Goal: Task Accomplishment & Management: Use online tool/utility

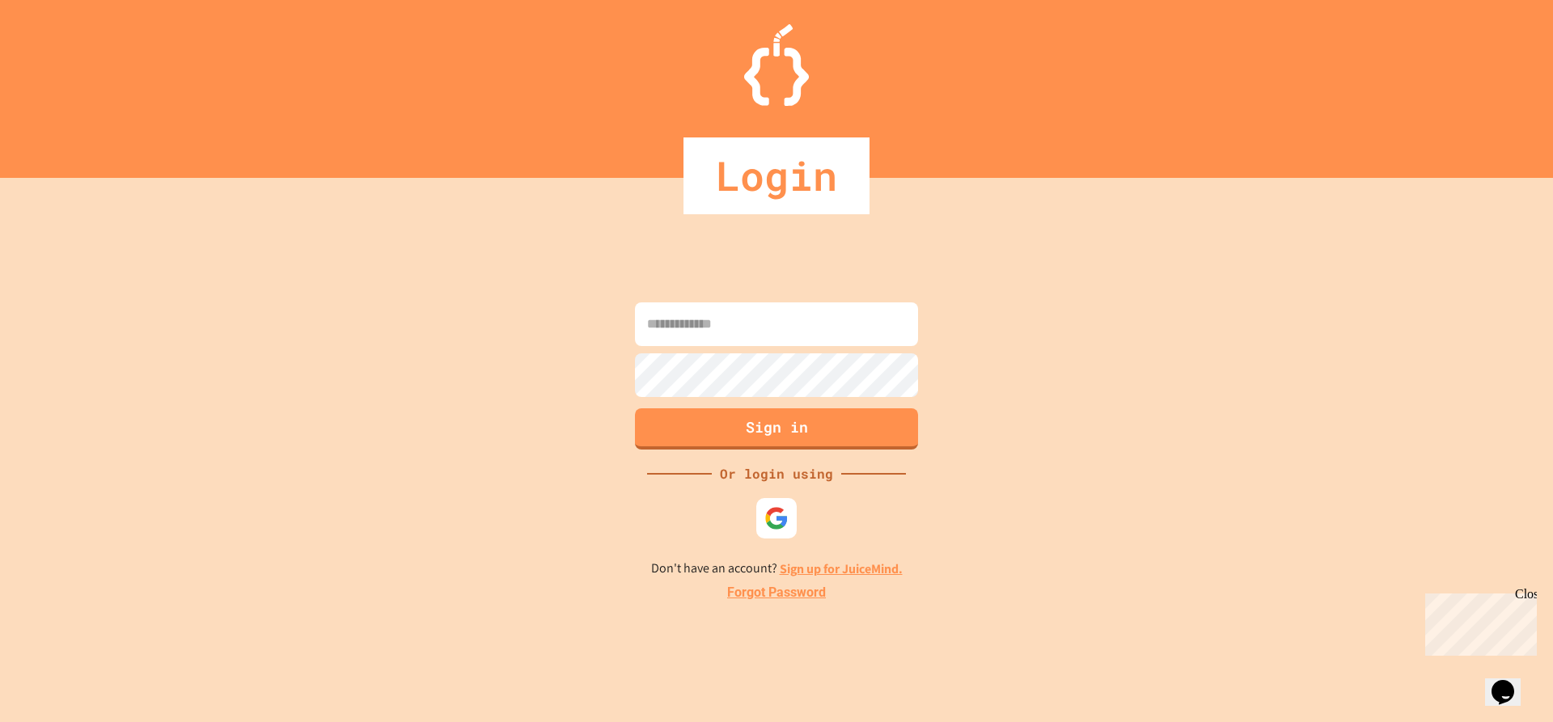
click at [734, 332] on input at bounding box center [776, 324] width 283 height 44
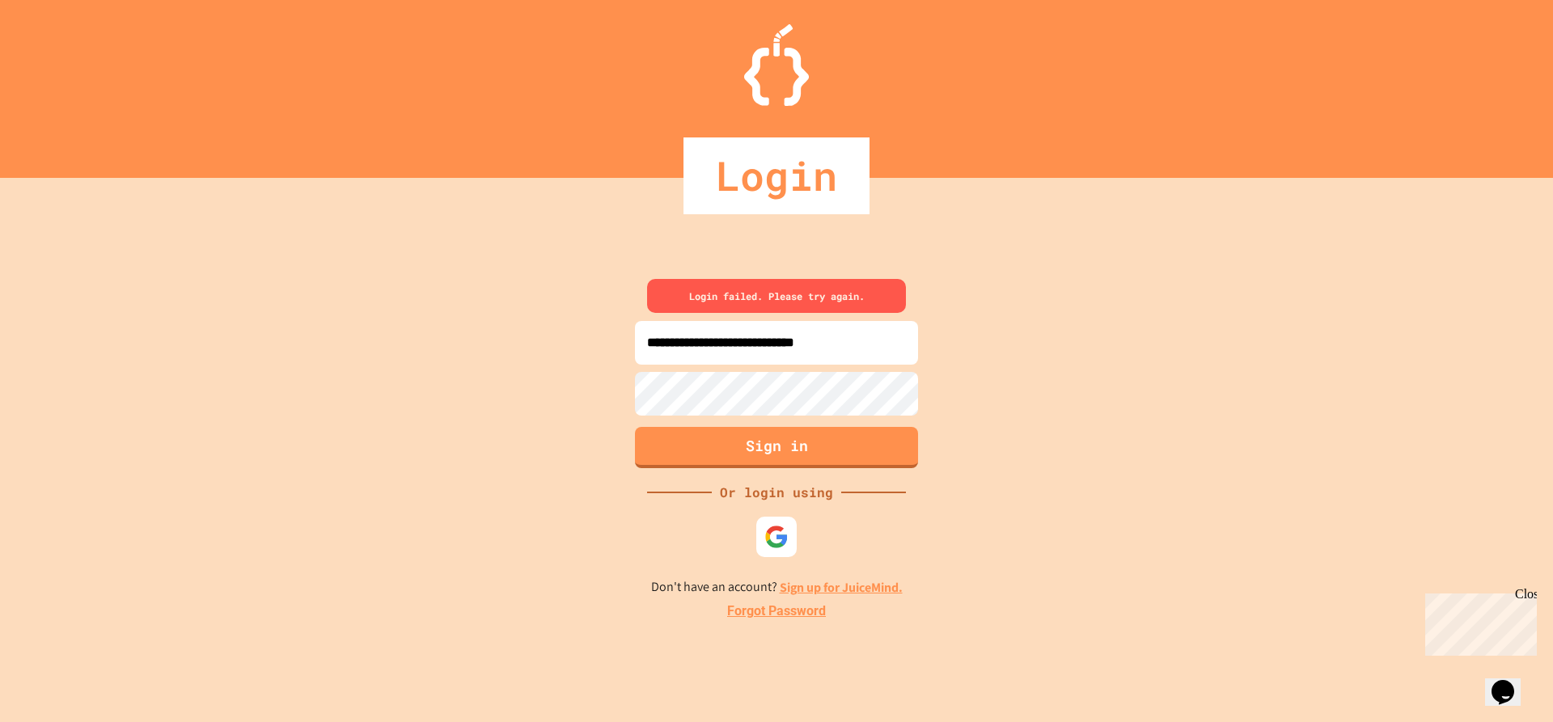
click at [729, 349] on input "**********" at bounding box center [776, 343] width 283 height 44
type input "**********"
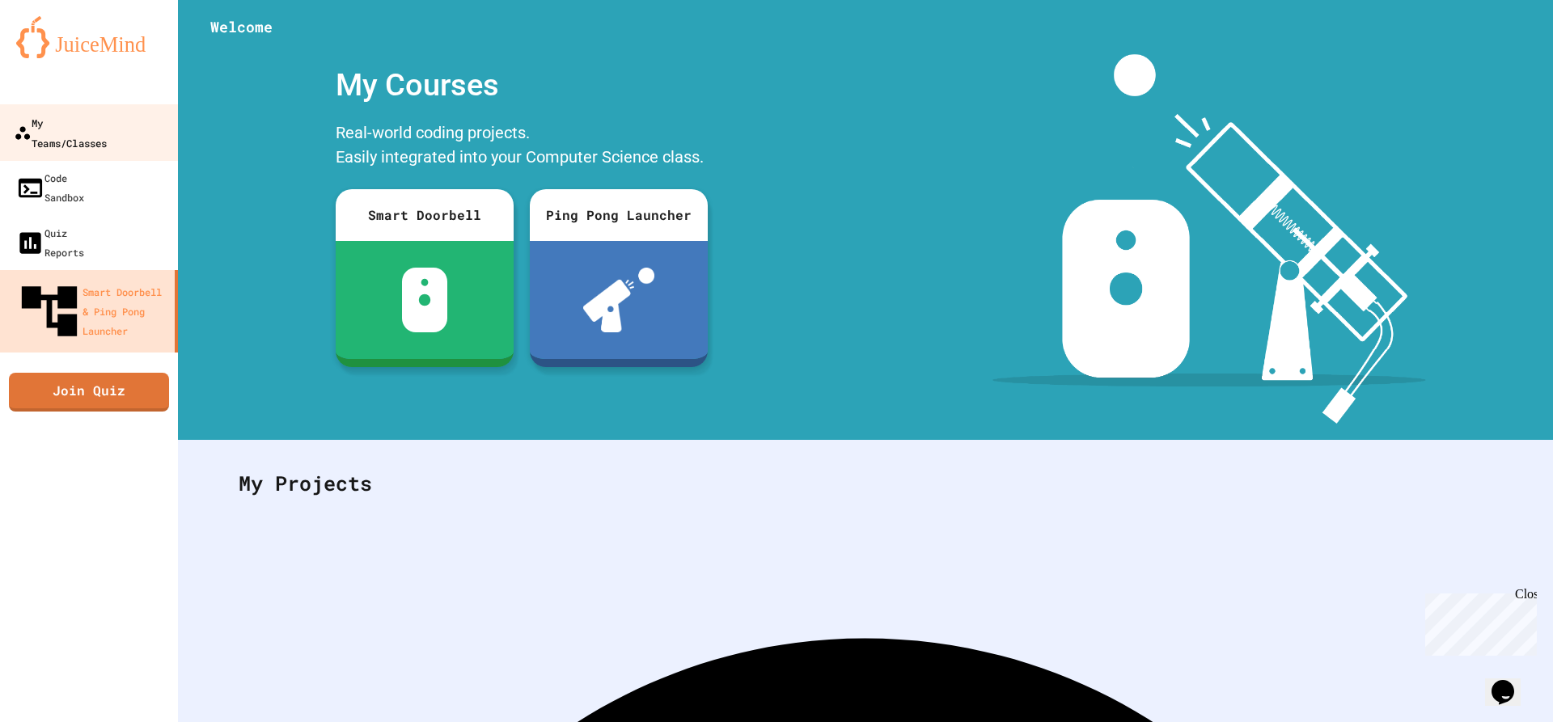
click at [107, 123] on div "My Teams/Classes" at bounding box center [60, 132] width 93 height 40
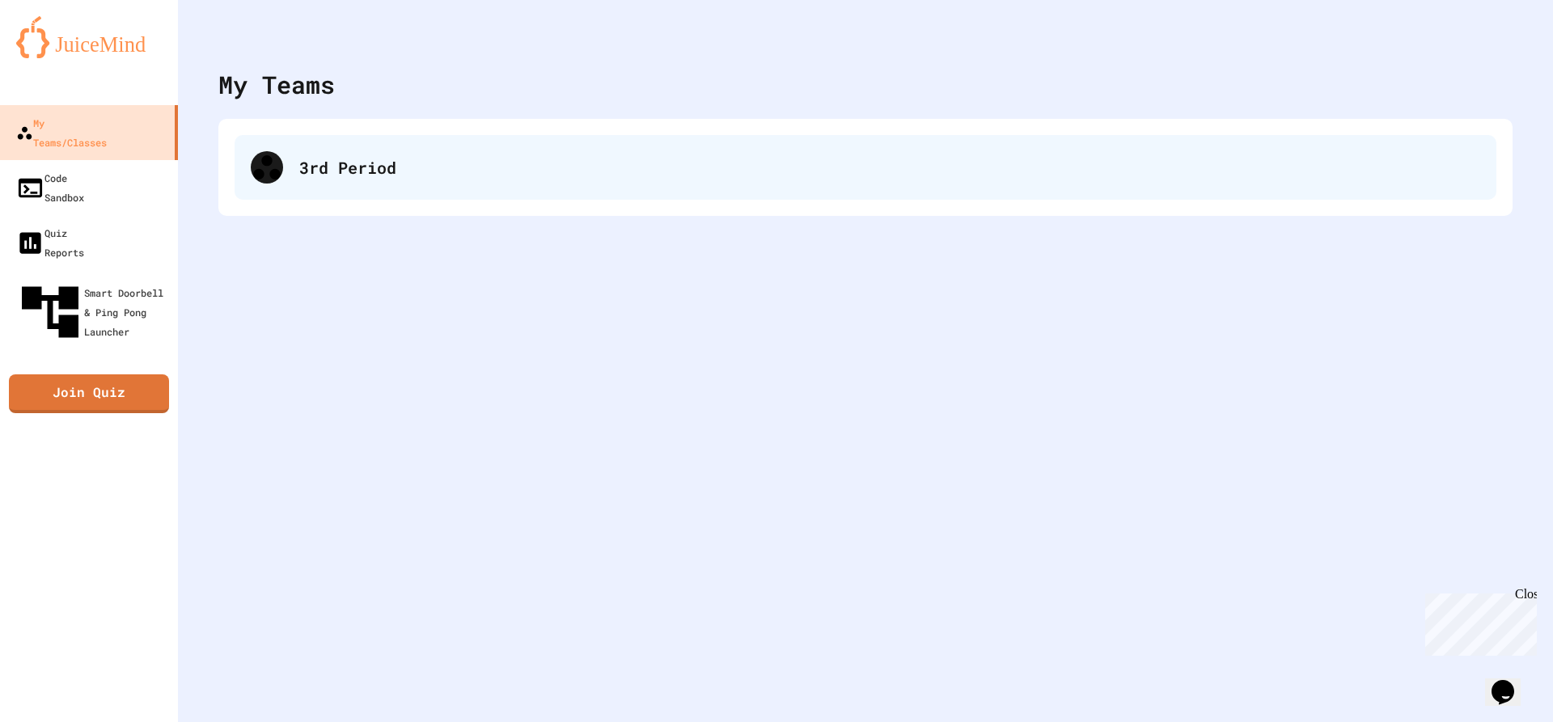
click at [343, 174] on div "3rd Period" at bounding box center [889, 167] width 1181 height 24
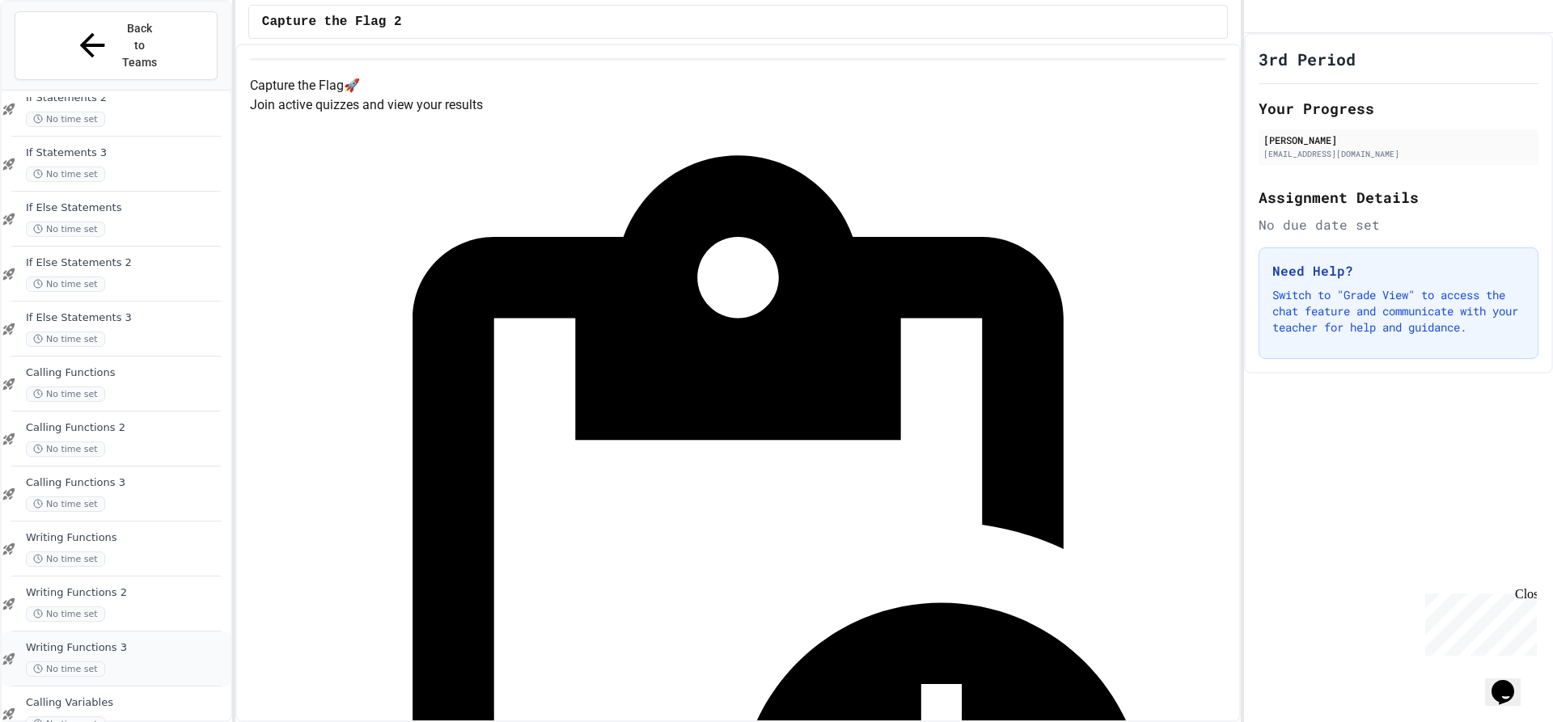
scroll to position [1018, 0]
click at [98, 693] on span "Calling Variables" at bounding box center [126, 700] width 201 height 14
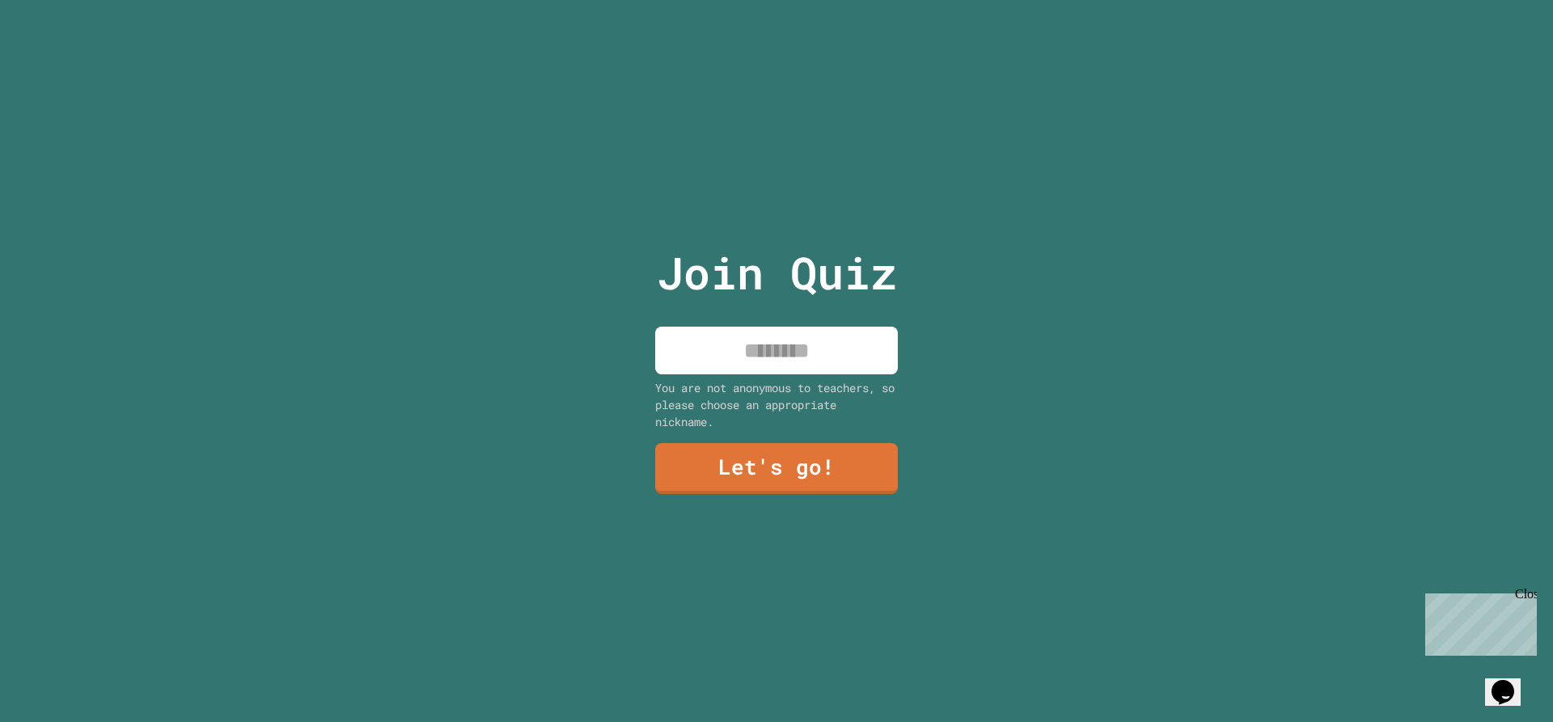
click at [807, 357] on input at bounding box center [776, 351] width 243 height 48
type input "****"
click at [818, 455] on link "Let's go!" at bounding box center [777, 466] width 226 height 53
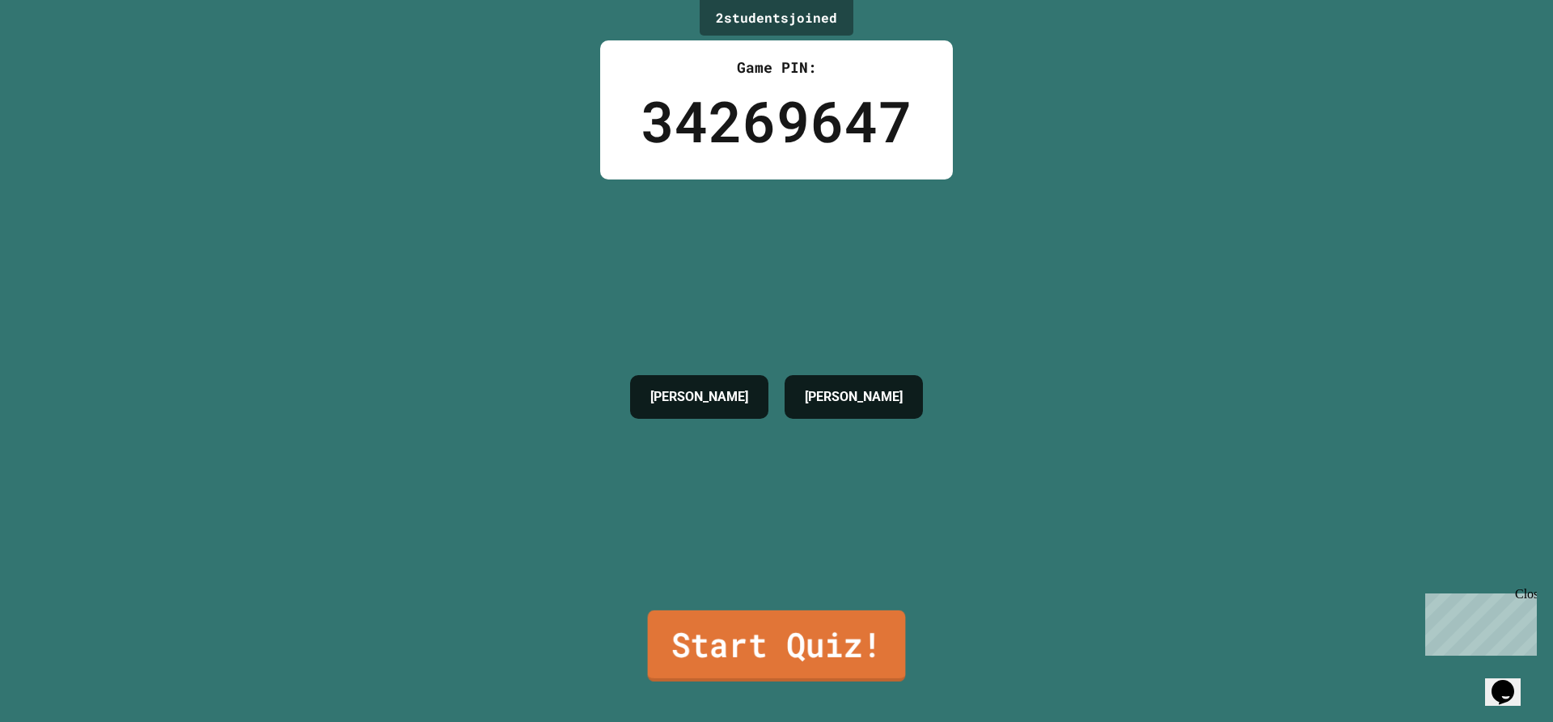
click at [800, 619] on link "Start Quiz!" at bounding box center [777, 646] width 258 height 71
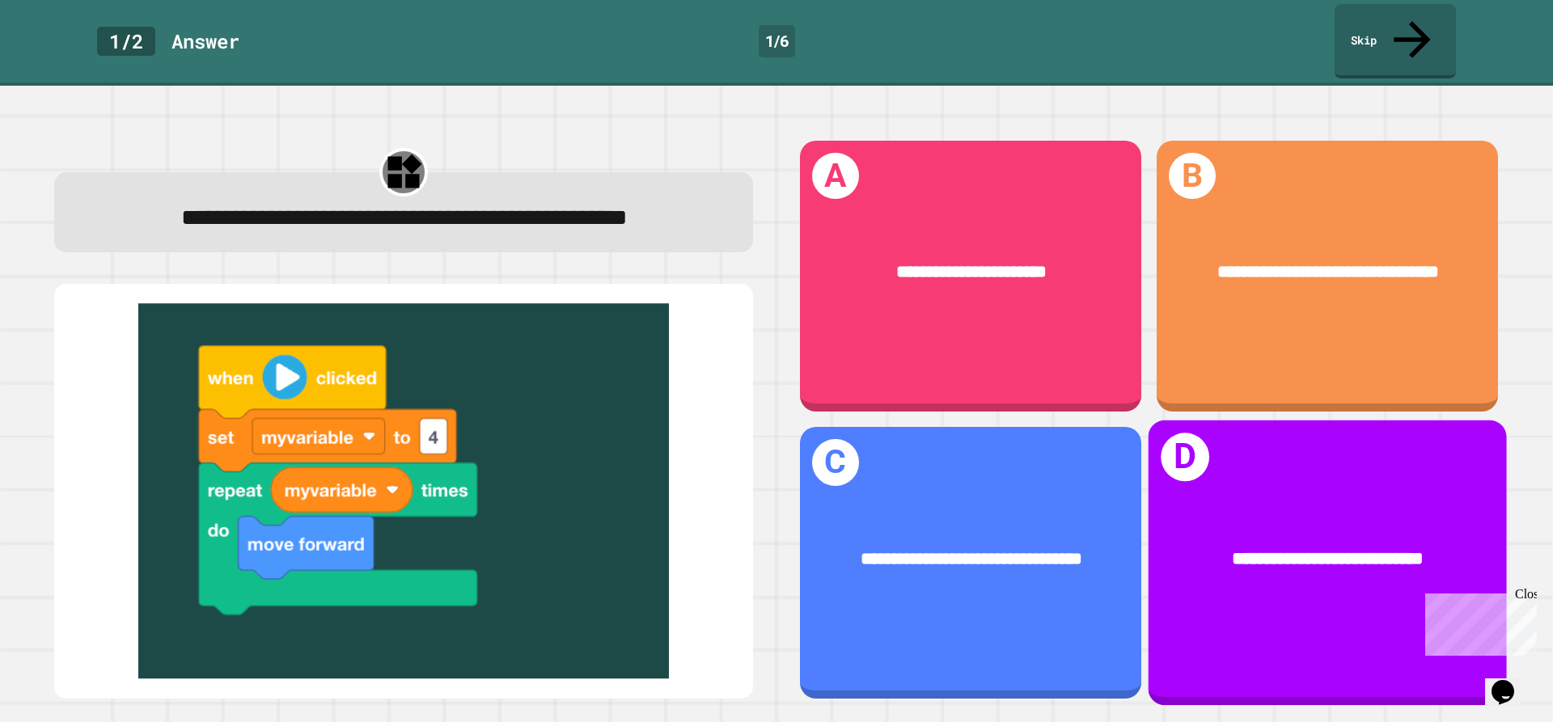
click at [1258, 545] on div "**********" at bounding box center [1327, 558] width 285 height 27
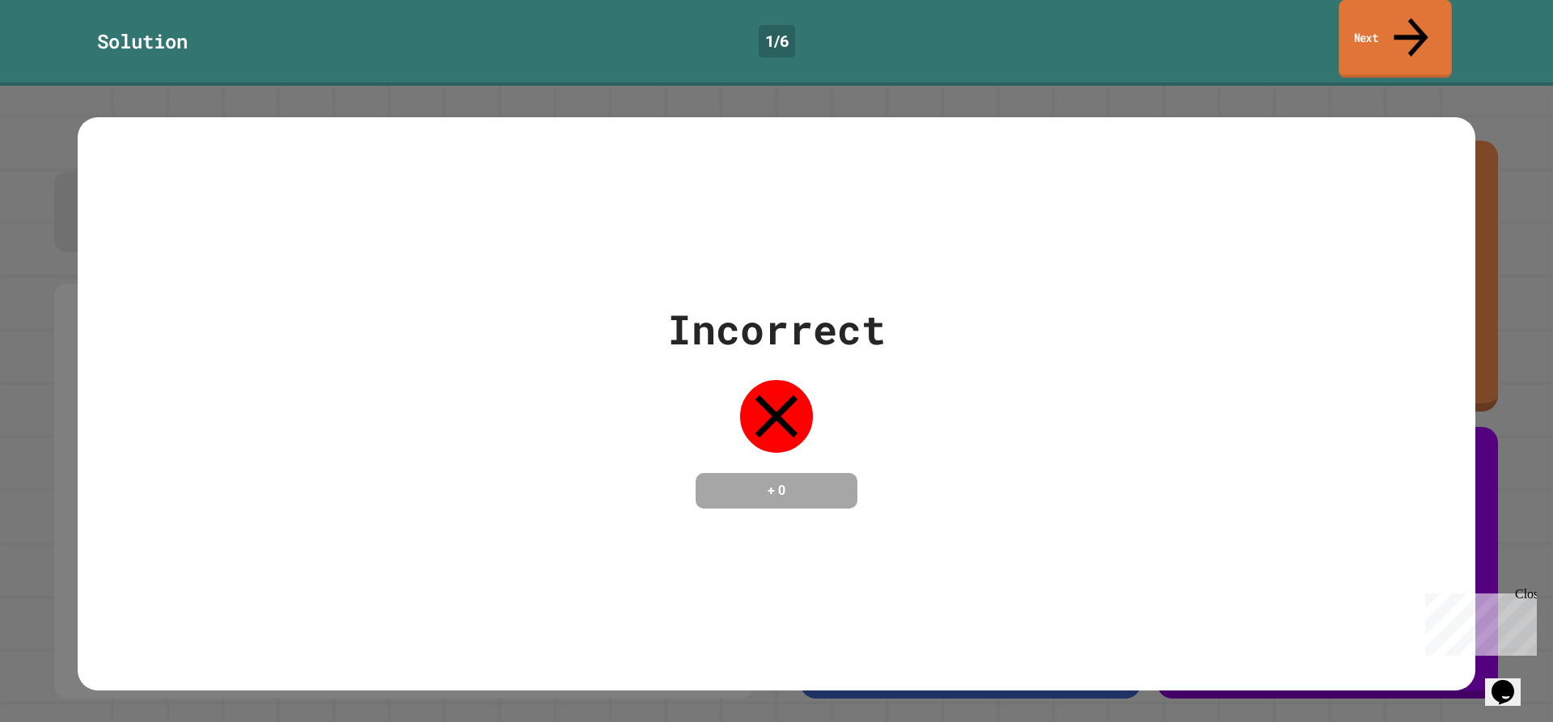
click at [1435, 18] on link "Next" at bounding box center [1394, 39] width 112 height 78
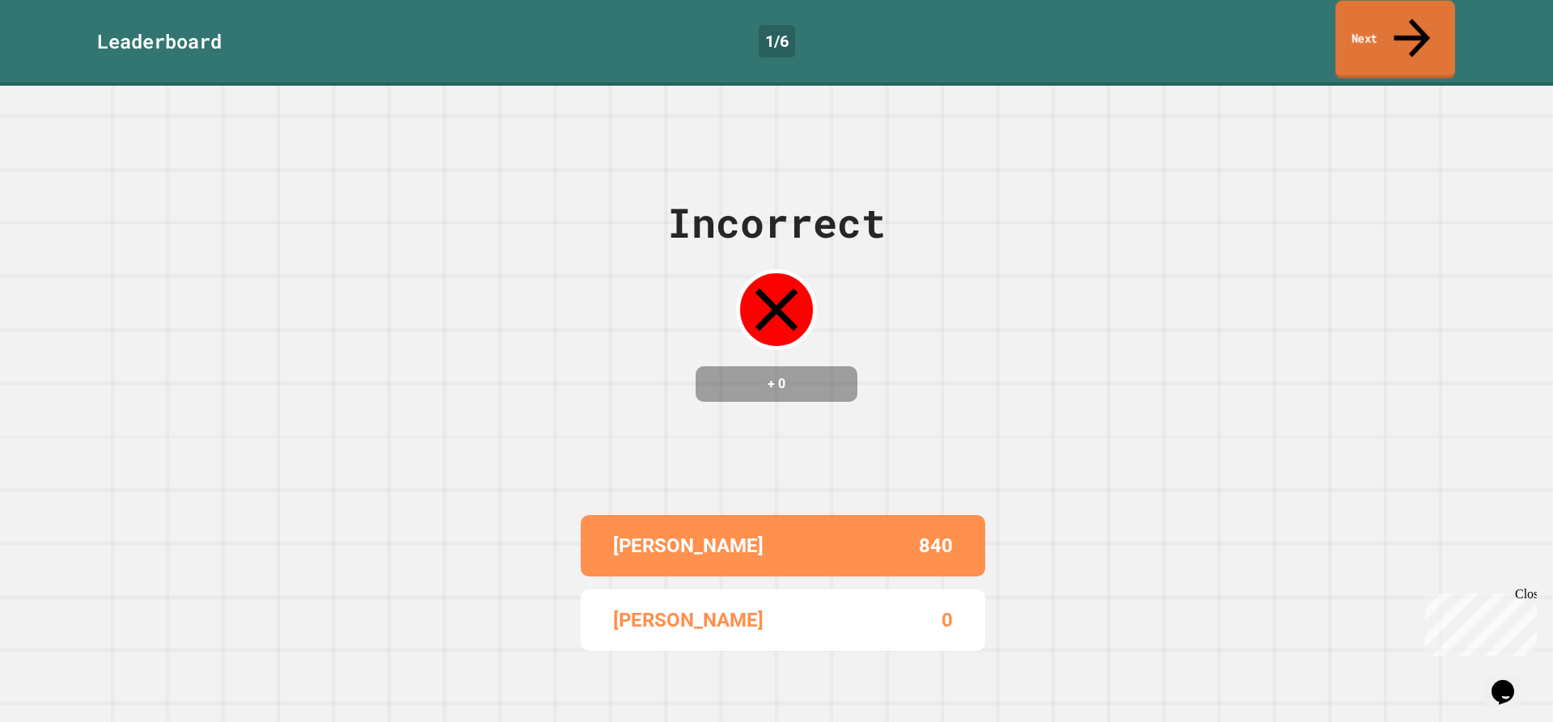
click at [1344, 23] on link "Next" at bounding box center [1395, 40] width 120 height 78
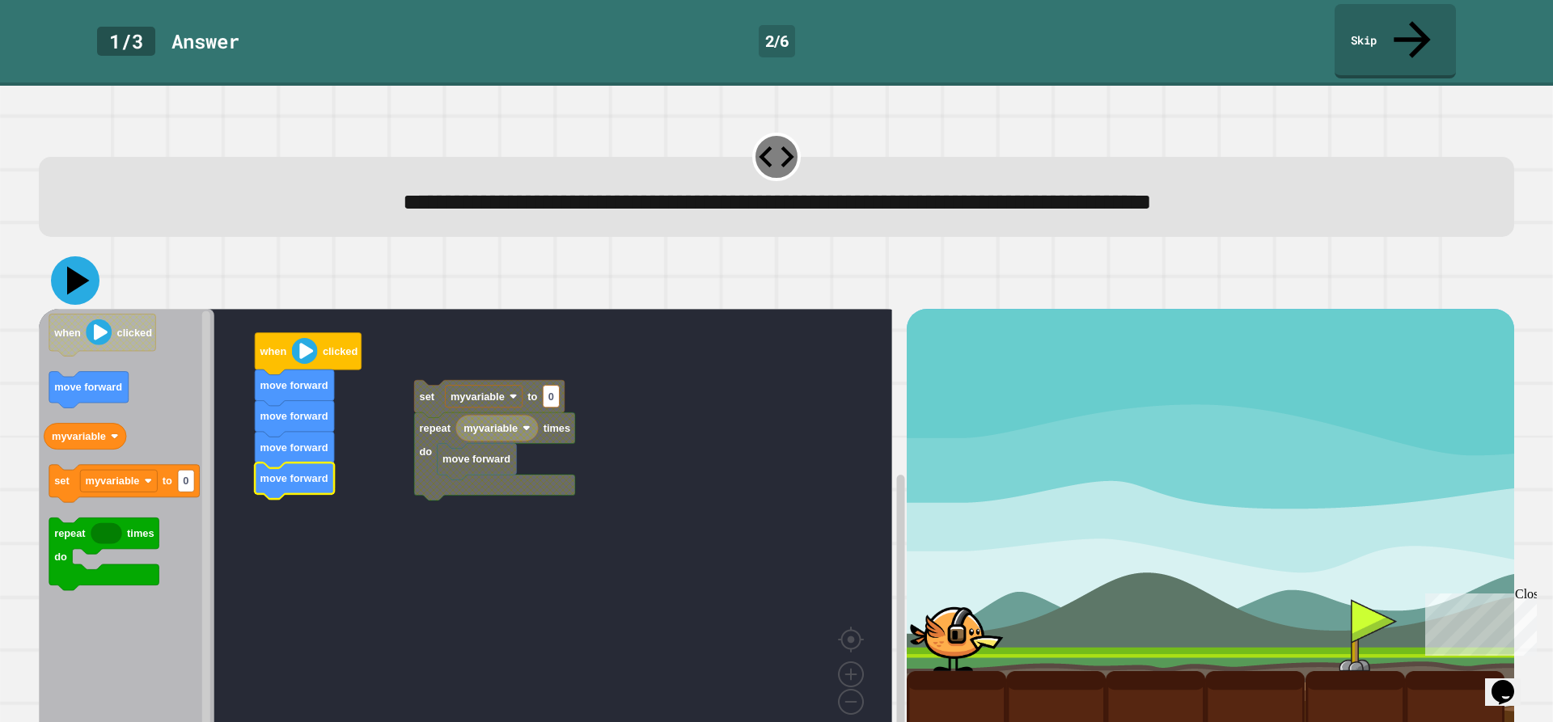
click at [93, 256] on icon at bounding box center [75, 280] width 49 height 49
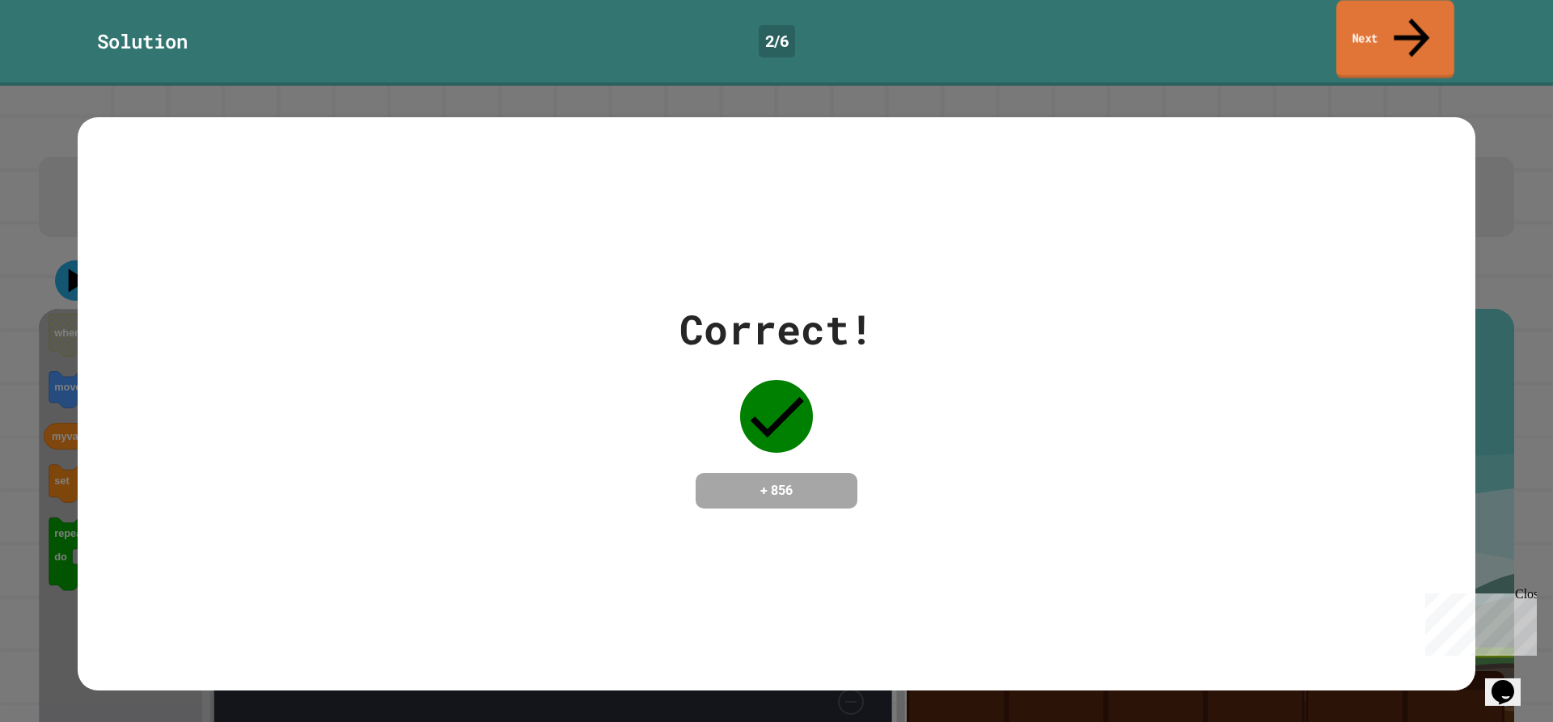
click at [1409, 21] on icon at bounding box center [1410, 37] width 53 height 57
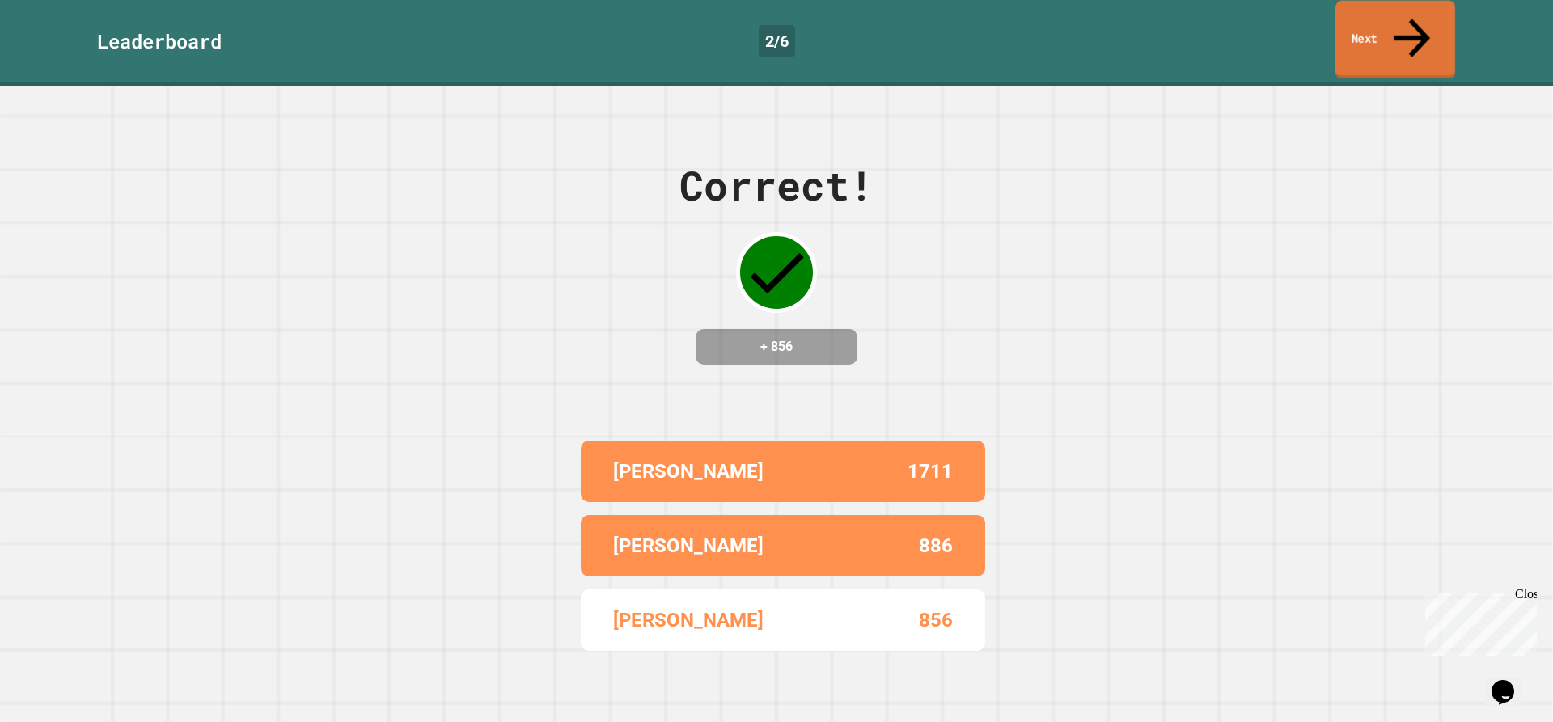
click at [1409, 21] on icon at bounding box center [1411, 37] width 54 height 57
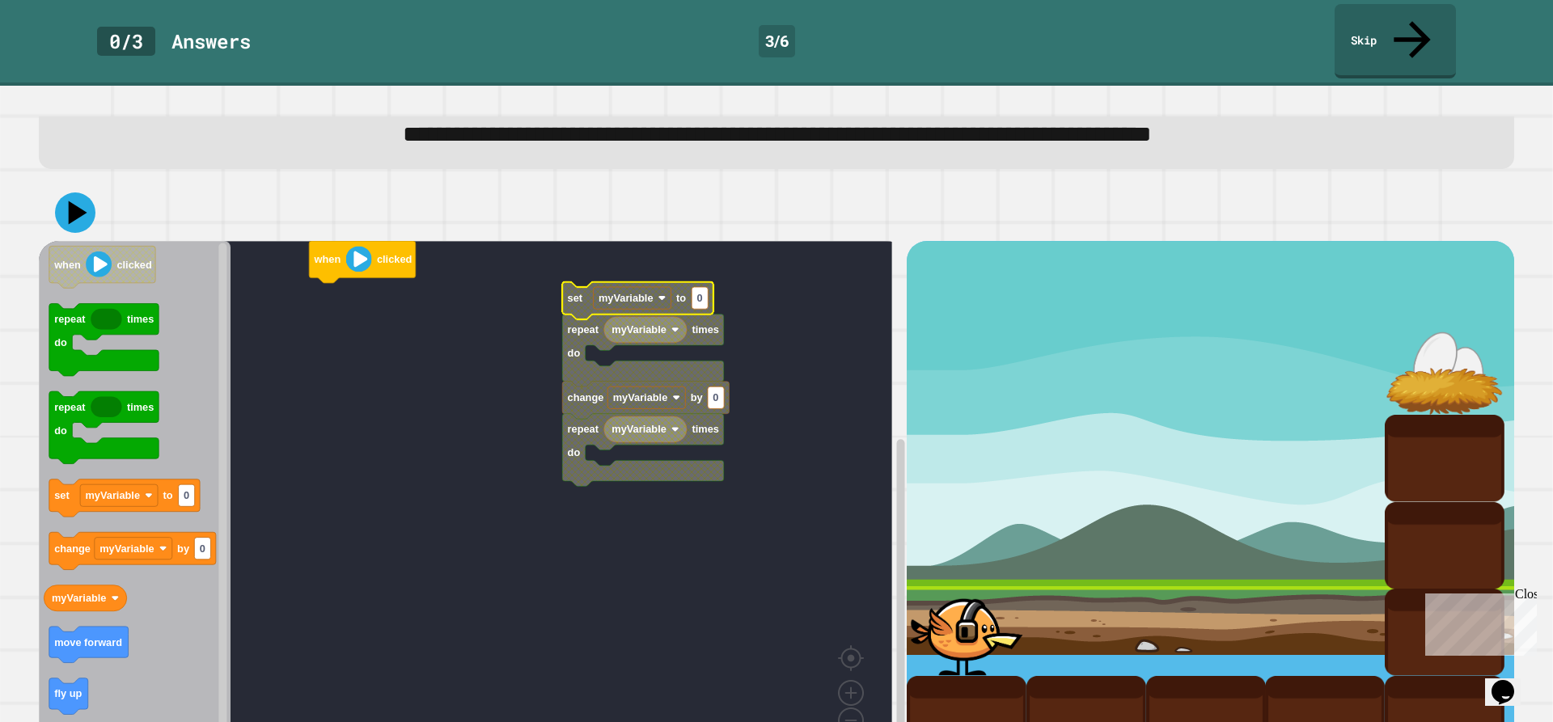
scroll to position [104, 0]
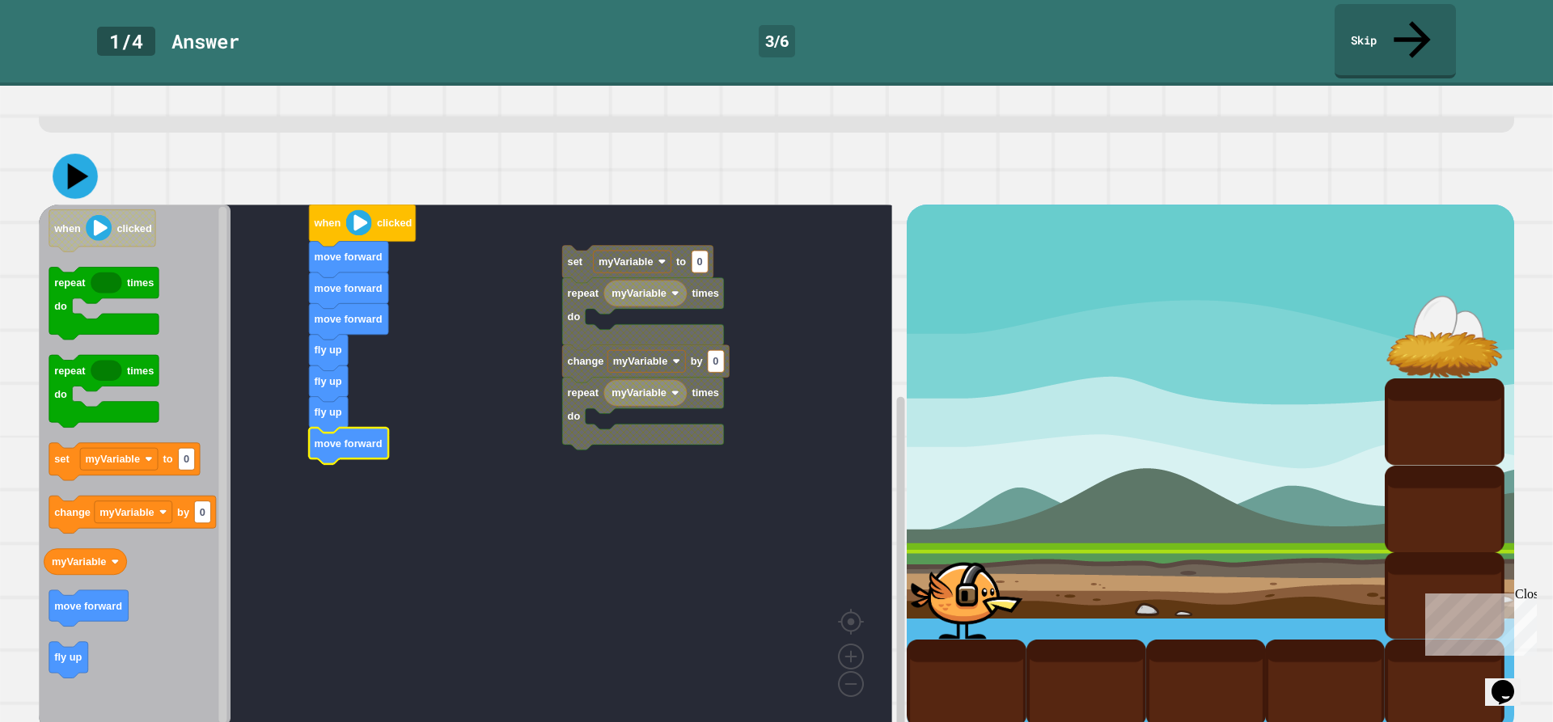
click at [70, 163] on icon at bounding box center [78, 176] width 21 height 27
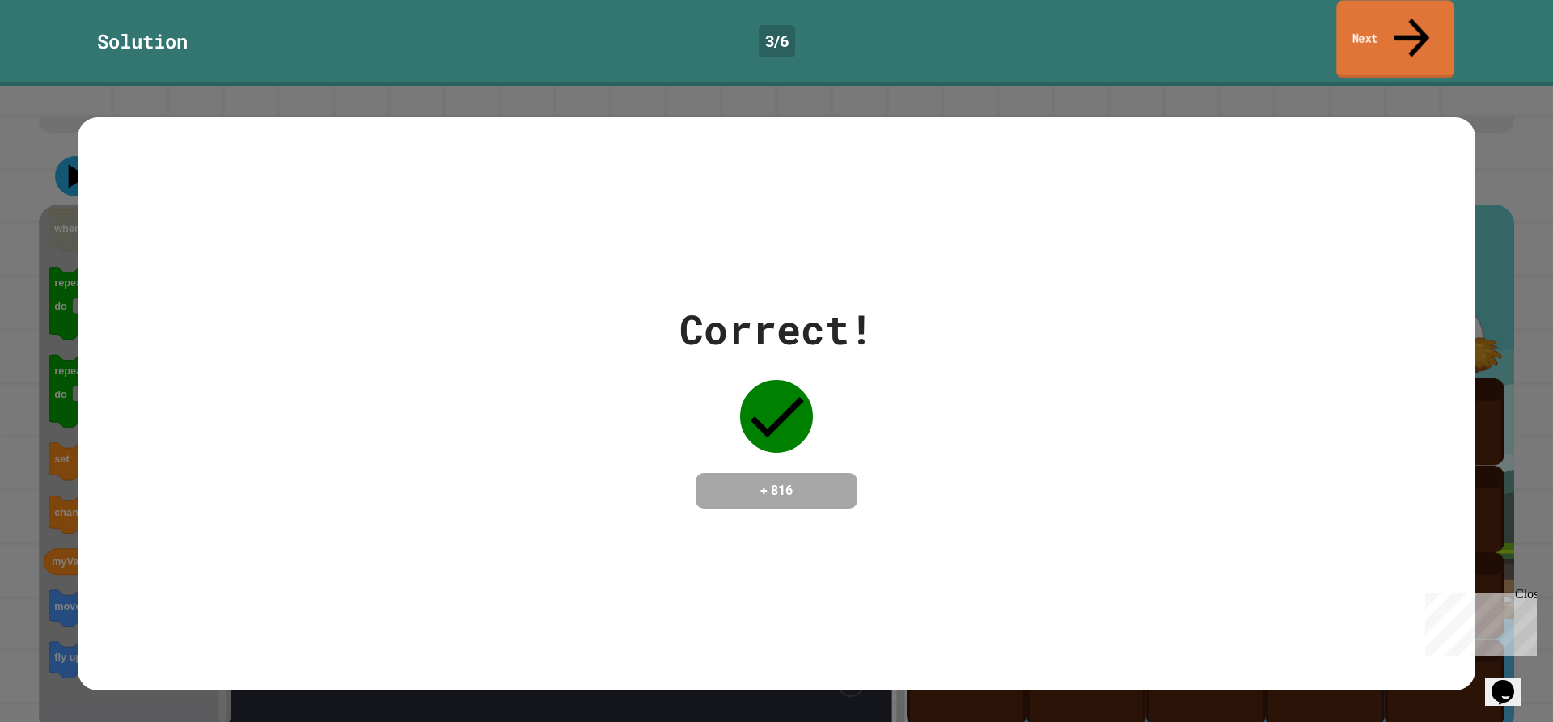
click at [1392, 18] on link "Next" at bounding box center [1394, 39] width 117 height 78
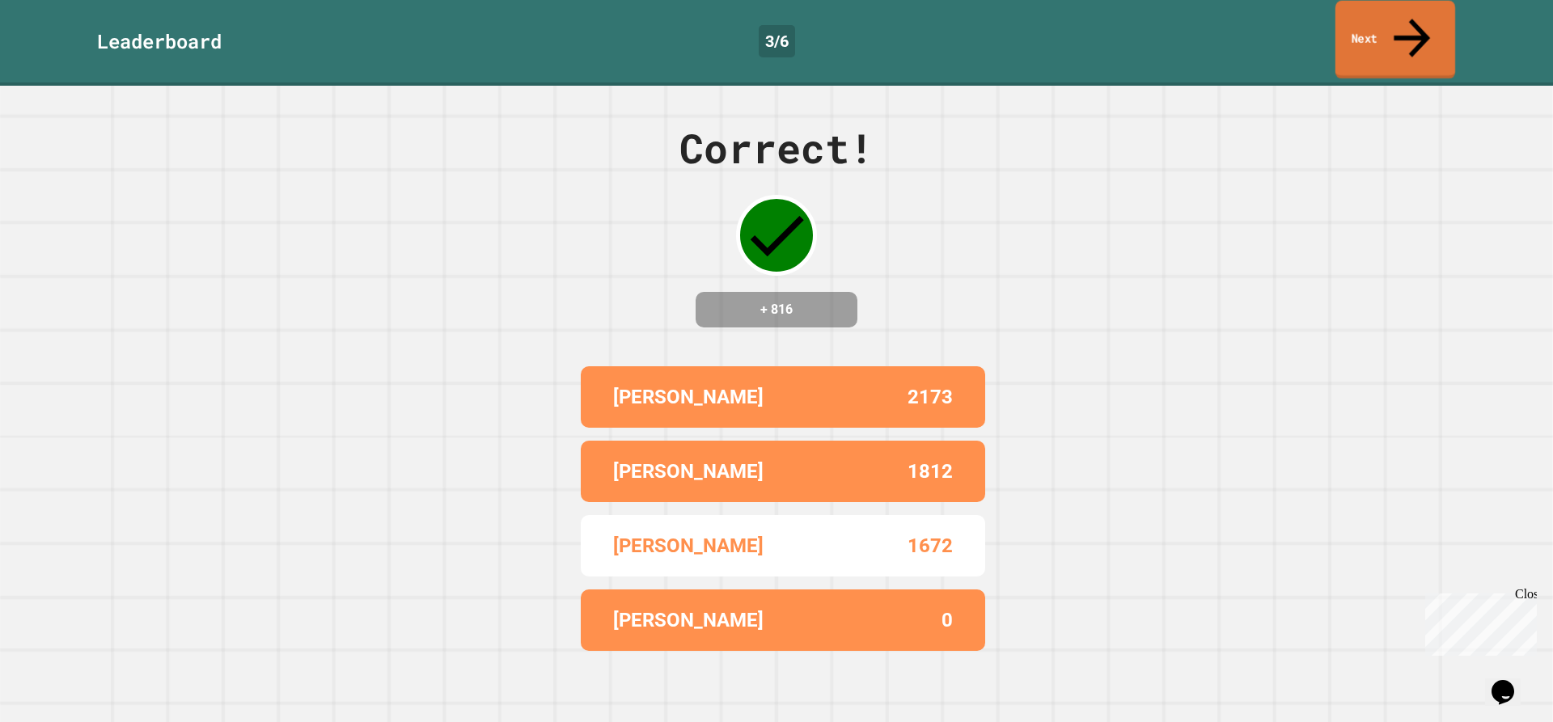
click at [1381, 26] on link "Next" at bounding box center [1395, 40] width 120 height 78
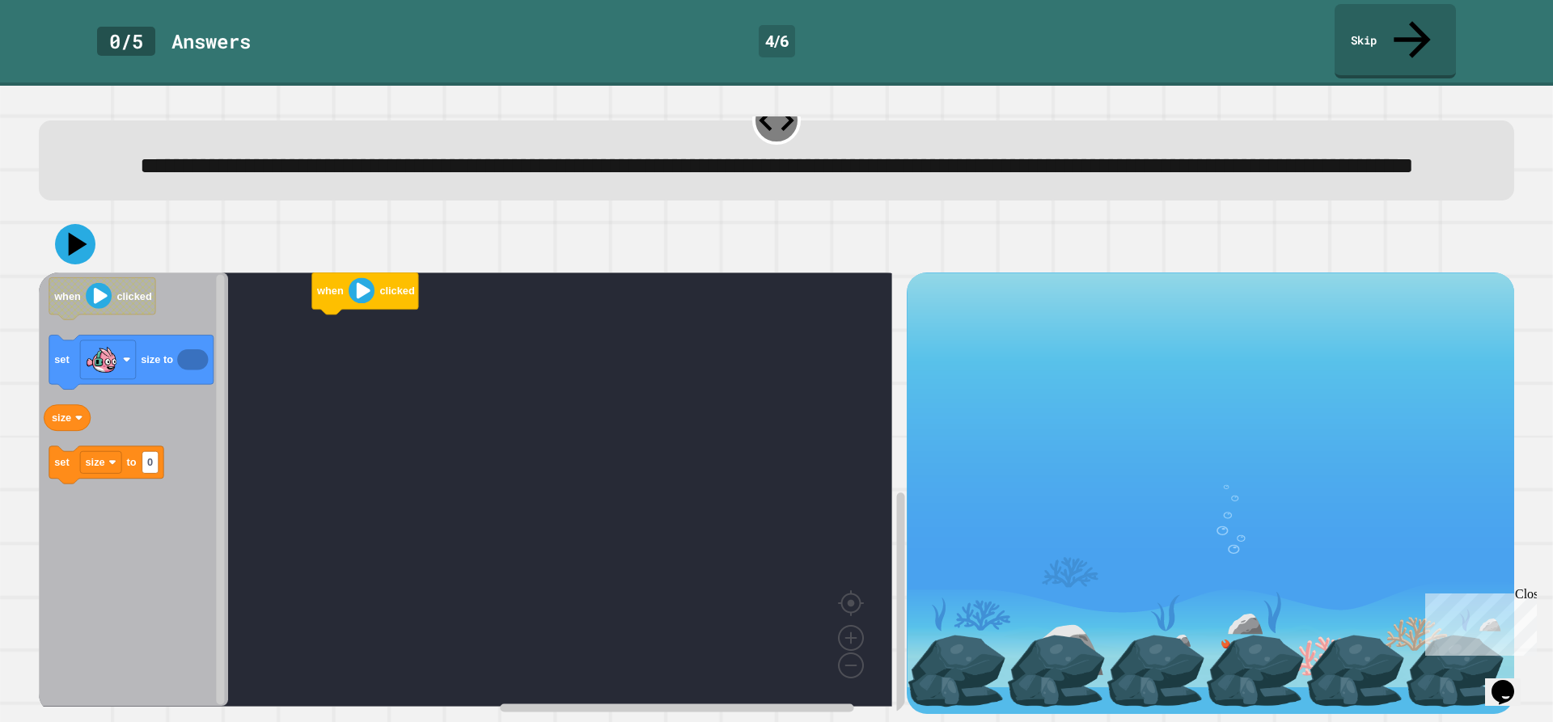
scroll to position [56, 0]
click at [1525, 596] on div "Close" at bounding box center [1525, 597] width 20 height 20
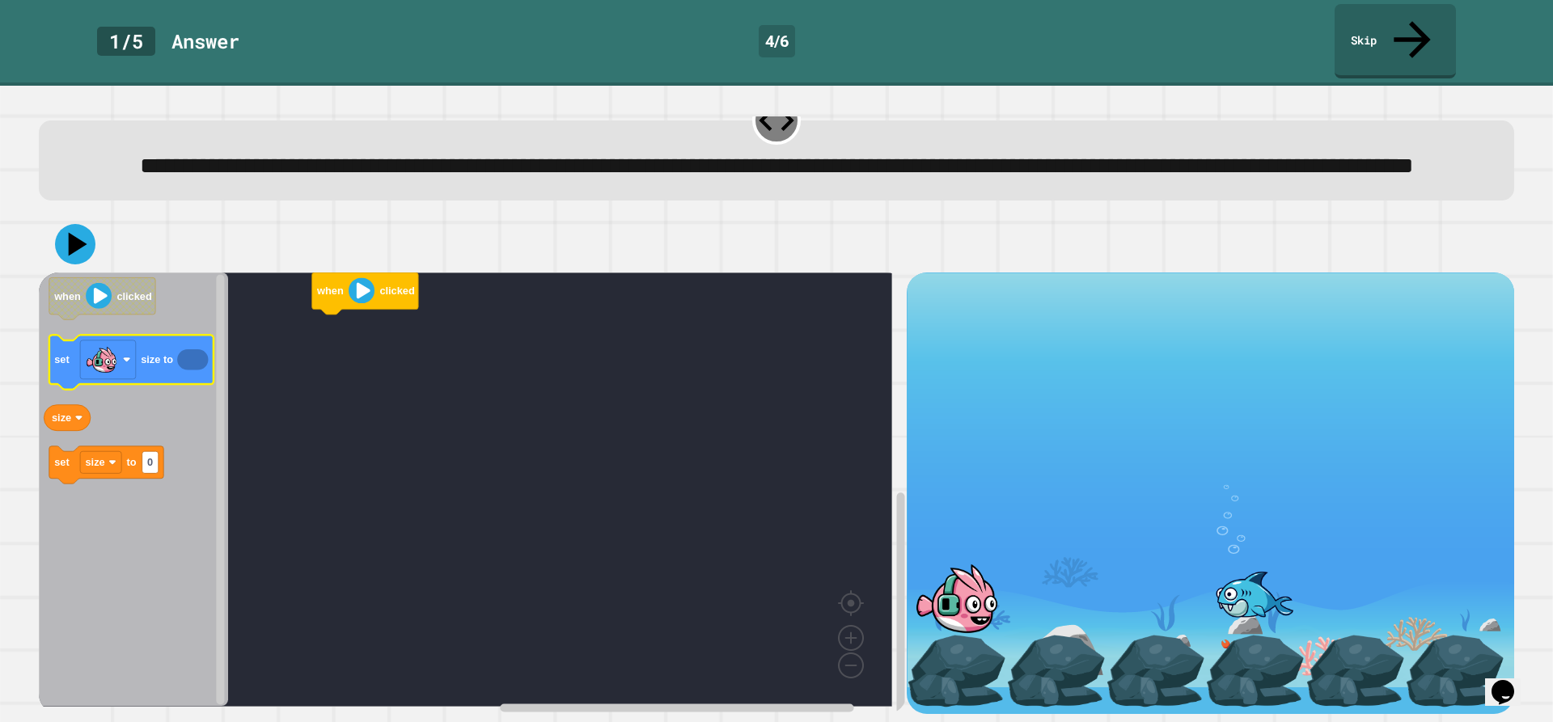
click at [188, 350] on icon "Blockly Workspace" at bounding box center [192, 360] width 31 height 21
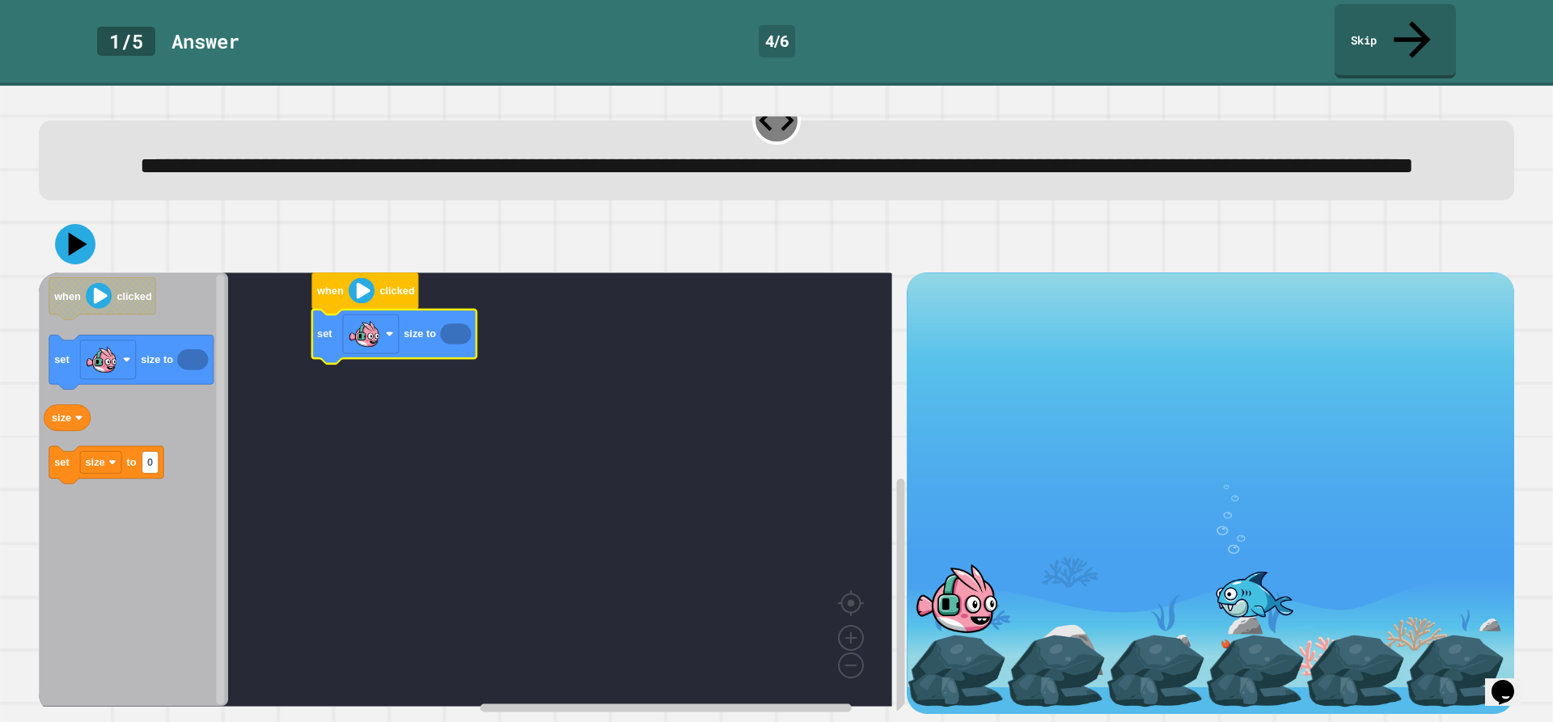
click at [458, 324] on icon "Blockly Workspace" at bounding box center [455, 334] width 31 height 21
click at [404, 363] on icon "Blockly Workspace" at bounding box center [369, 377] width 115 height 37
click at [366, 365] on rect "Blockly Workspace" at bounding box center [363, 375] width 41 height 22
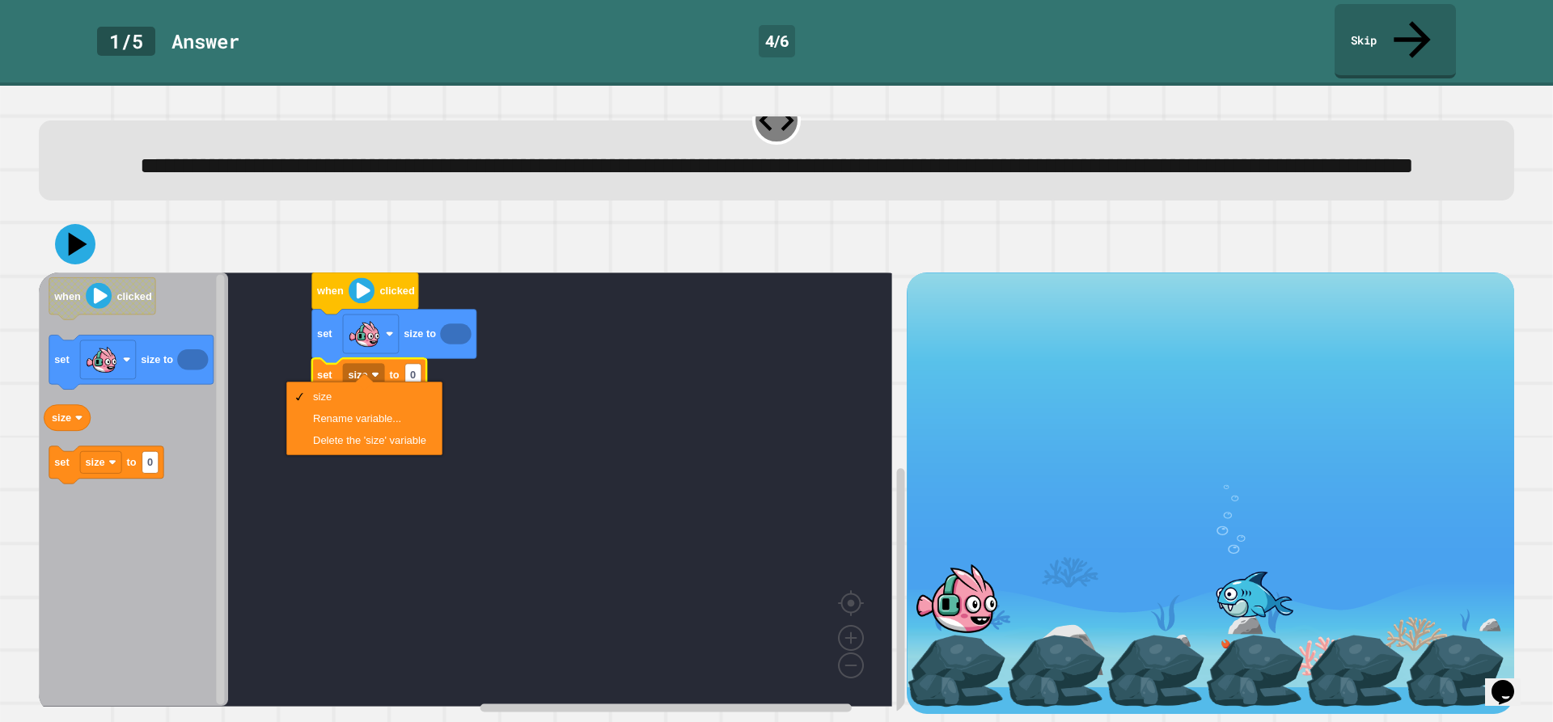
click at [456, 324] on icon "Blockly Workspace" at bounding box center [455, 334] width 31 height 21
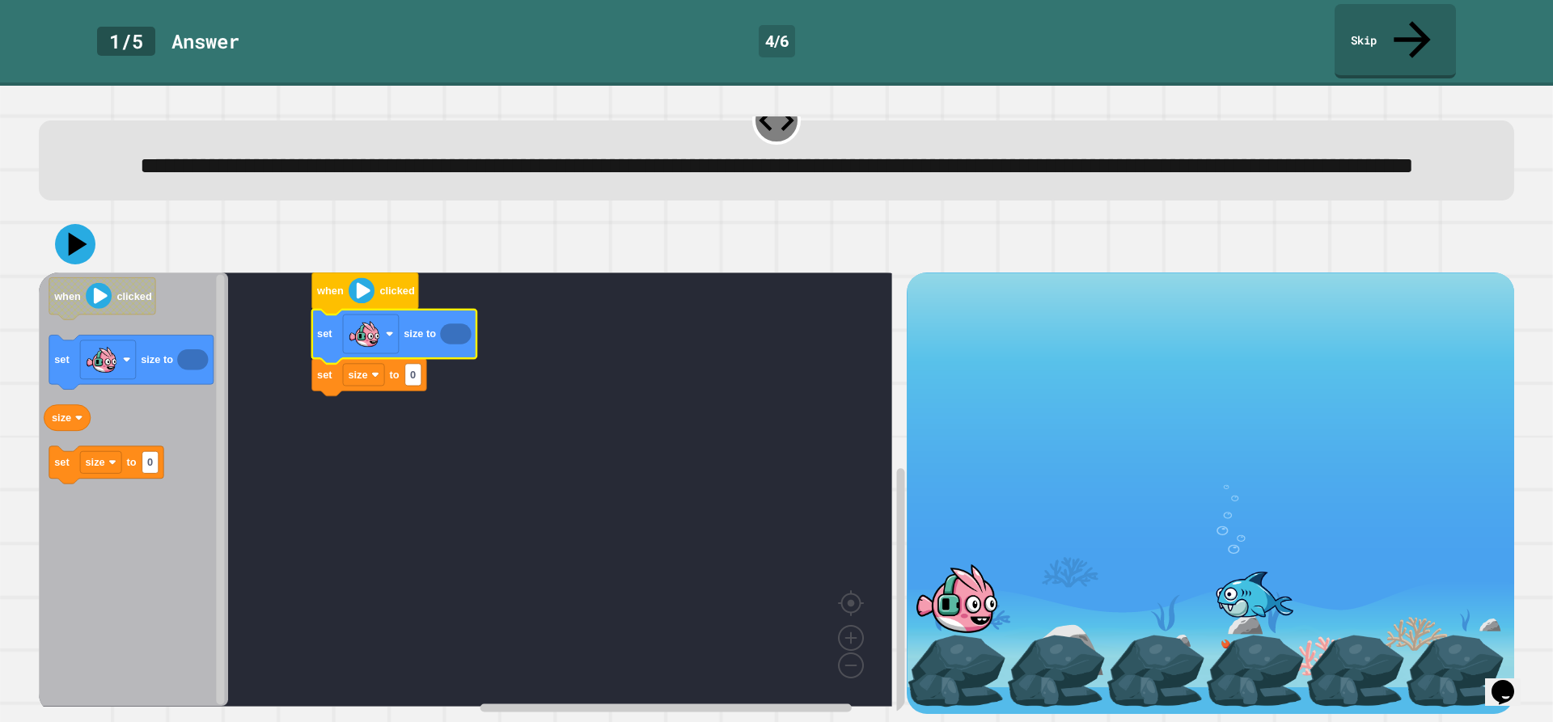
click at [456, 324] on icon "Blockly Workspace" at bounding box center [455, 334] width 31 height 21
click at [412, 369] on text "0" at bounding box center [413, 375] width 6 height 12
type input "**"
click at [75, 243] on icon at bounding box center [75, 244] width 49 height 49
click at [1357, 28] on link "Skip" at bounding box center [1394, 39] width 111 height 78
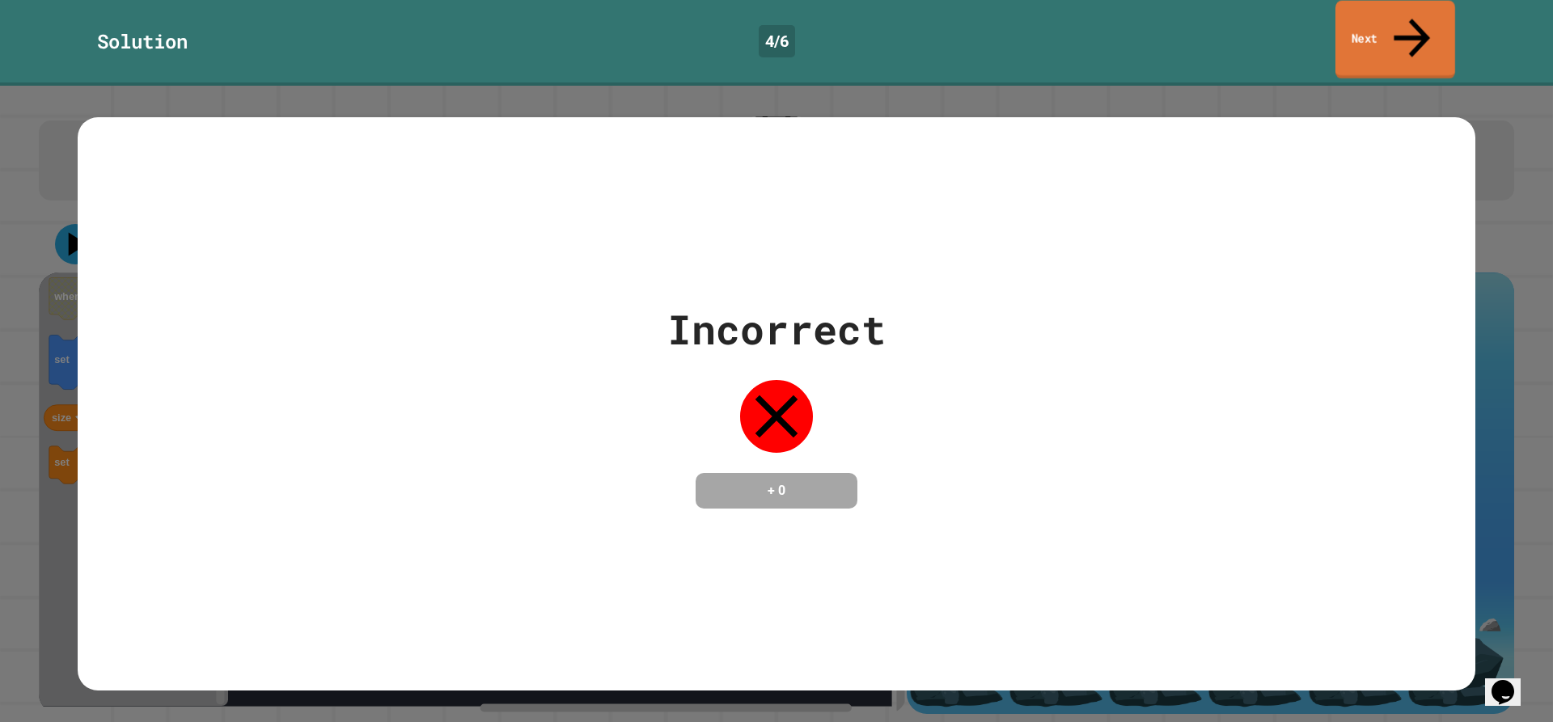
click at [1357, 28] on link "Next" at bounding box center [1395, 40] width 120 height 78
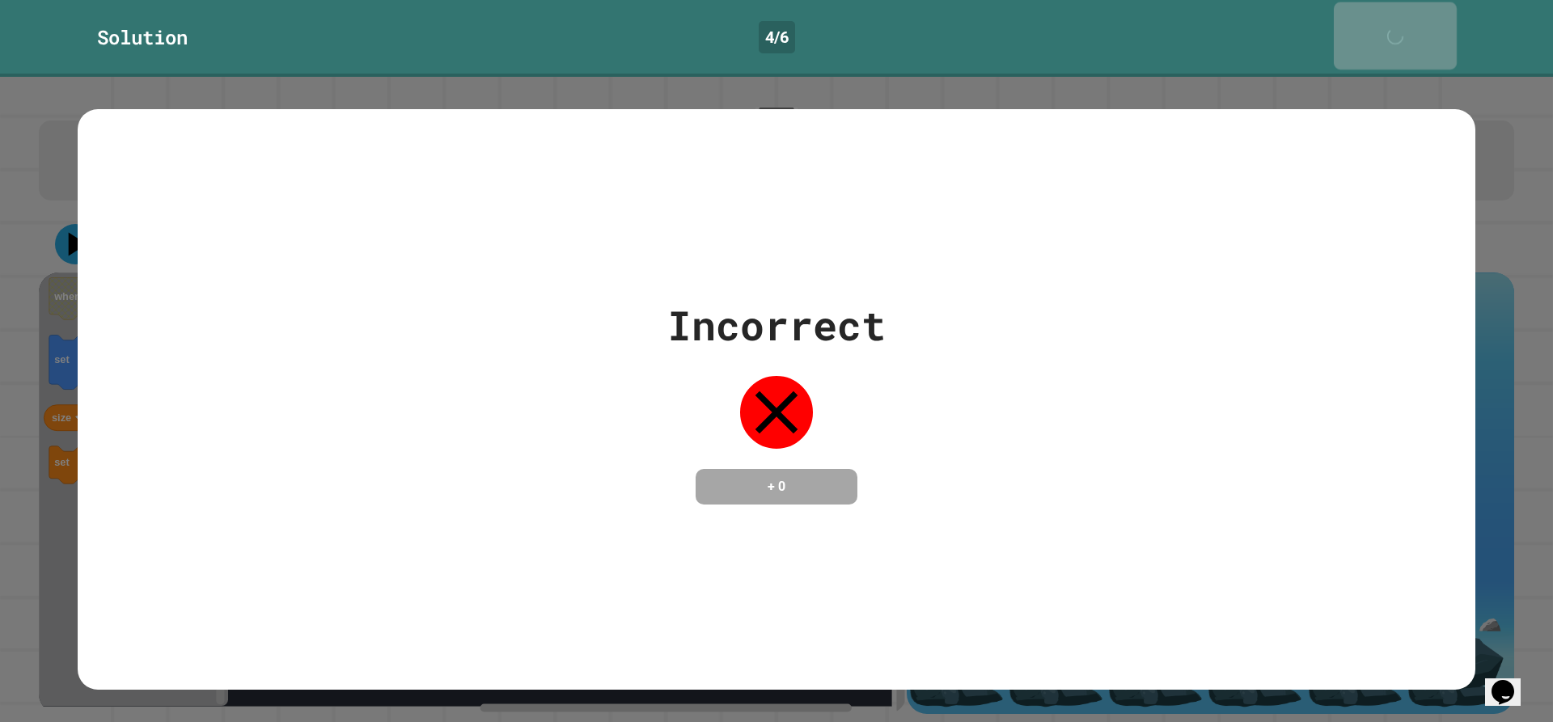
scroll to position [54, 0]
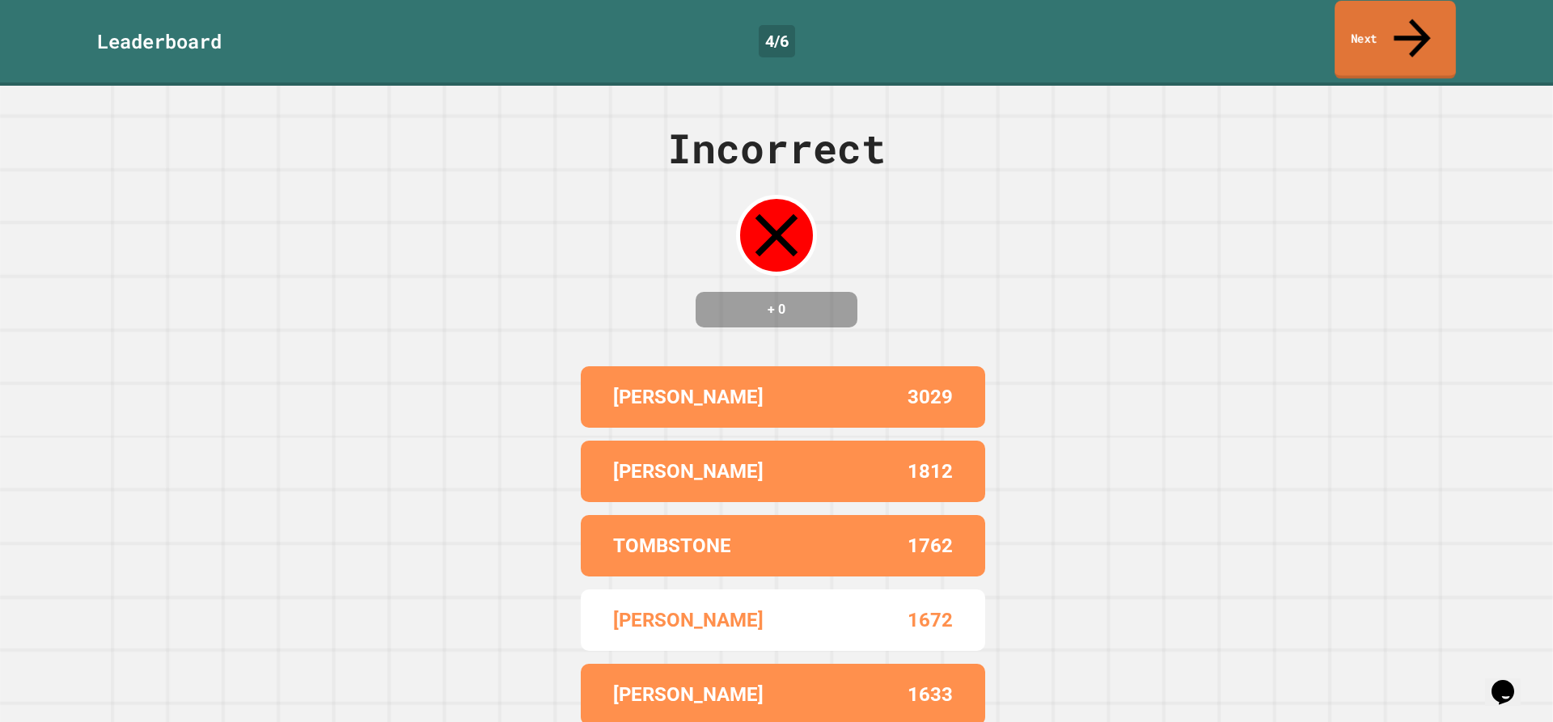
click at [1414, 28] on link "Next" at bounding box center [1394, 40] width 121 height 78
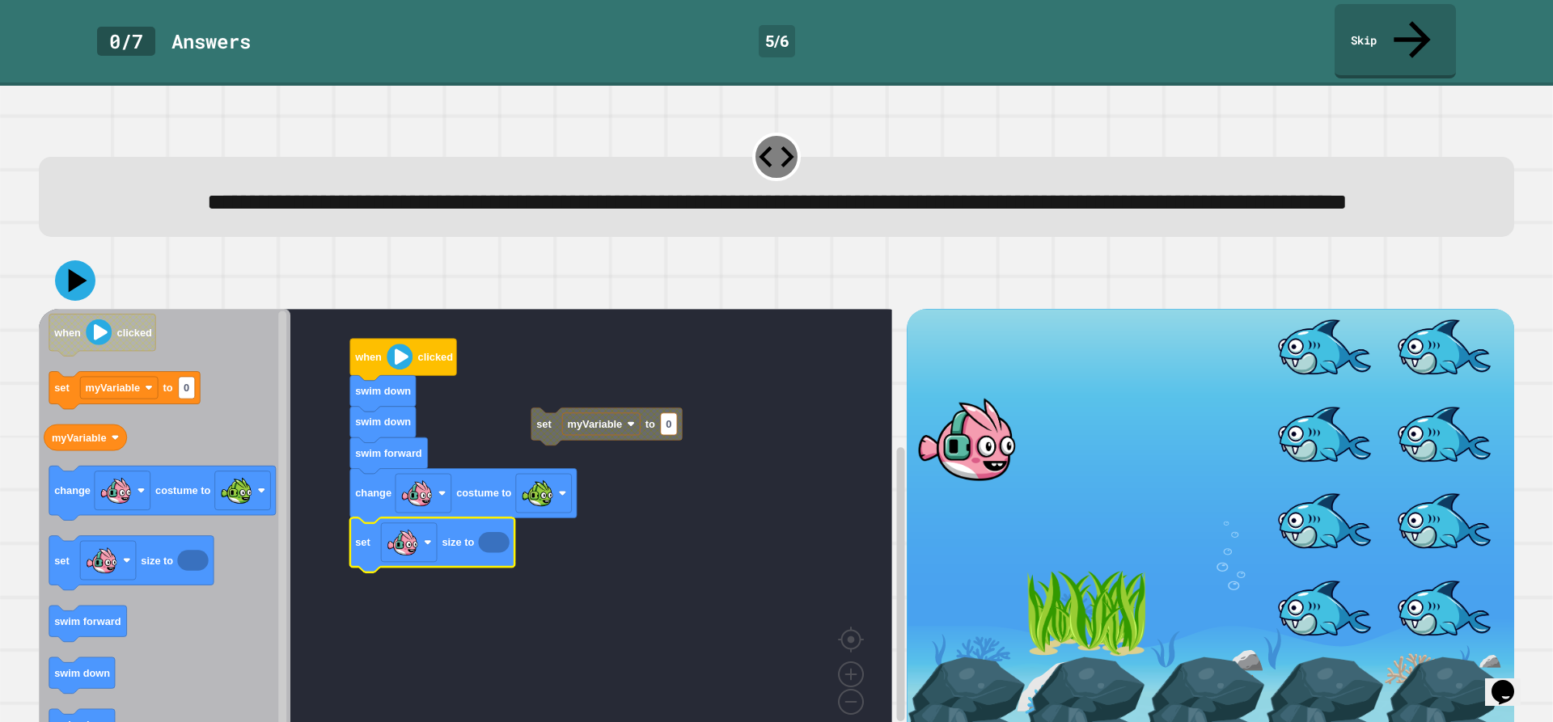
click at [492, 552] on icon "Blockly Workspace" at bounding box center [493, 542] width 31 height 21
click at [486, 588] on text "0" at bounding box center [487, 583] width 6 height 12
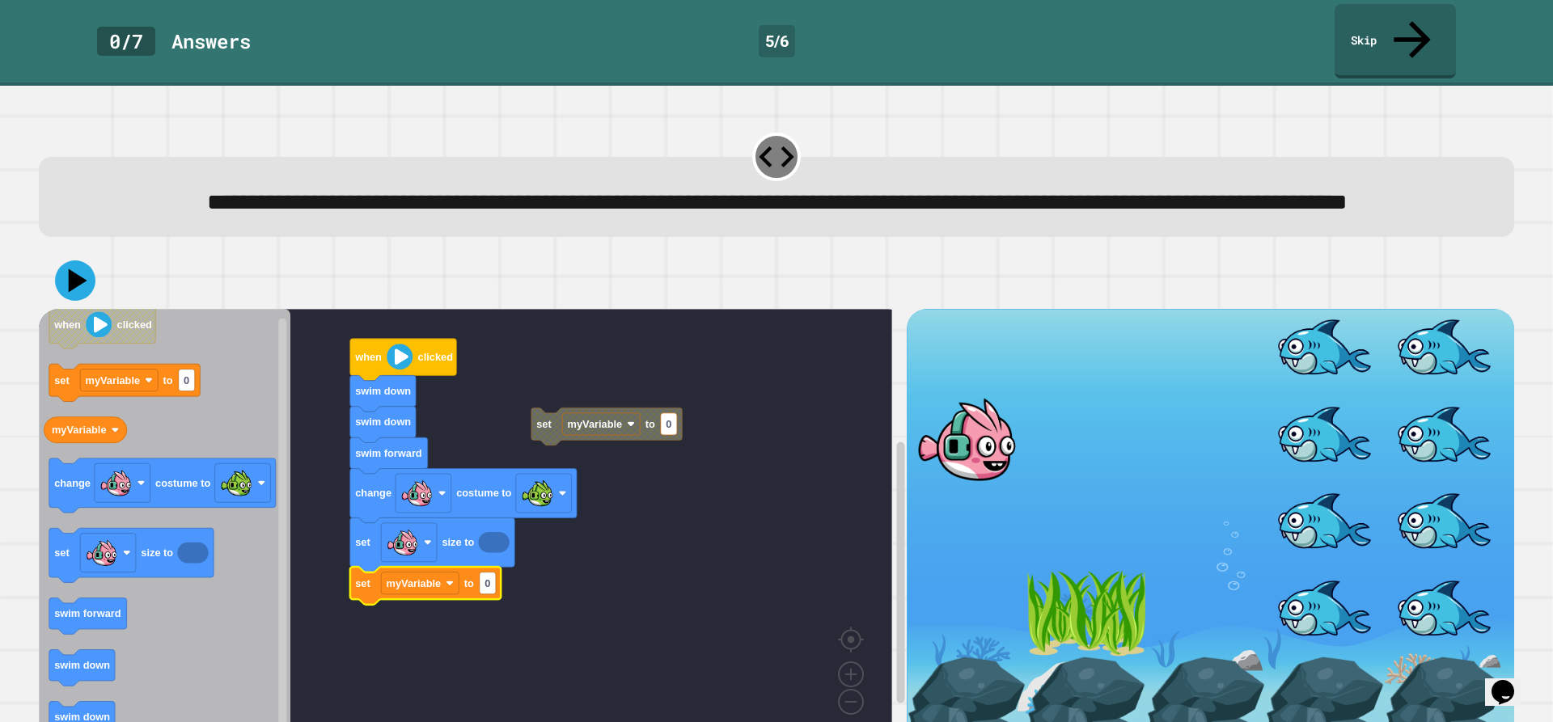
click at [497, 590] on icon "Blockly Workspace" at bounding box center [425, 586] width 151 height 37
click at [485, 594] on rect "Blockly Workspace" at bounding box center [488, 584] width 16 height 22
type input "**"
click at [77, 297] on icon at bounding box center [75, 280] width 49 height 49
click at [1360, 25] on link "Skip" at bounding box center [1395, 40] width 124 height 78
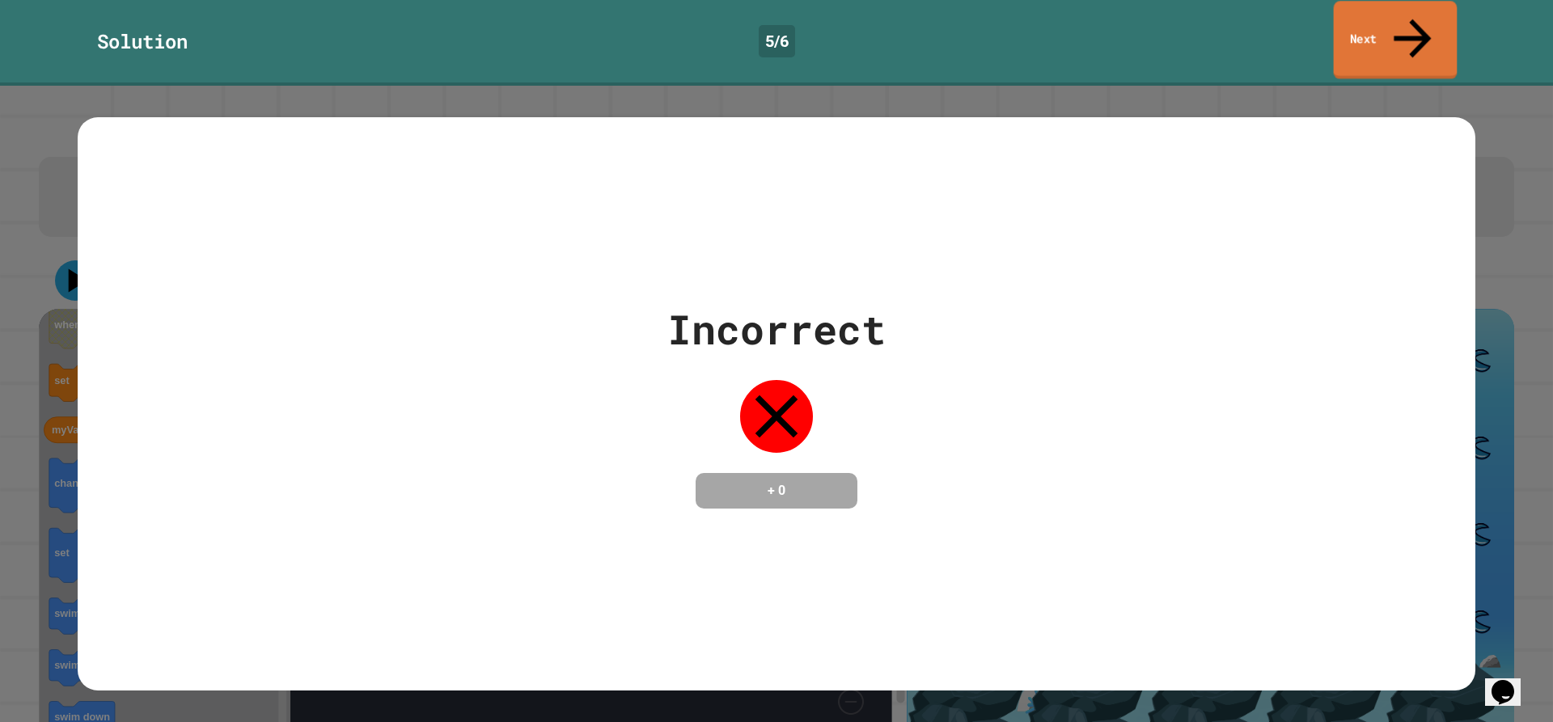
click at [1379, 31] on link "Next" at bounding box center [1395, 40] width 124 height 78
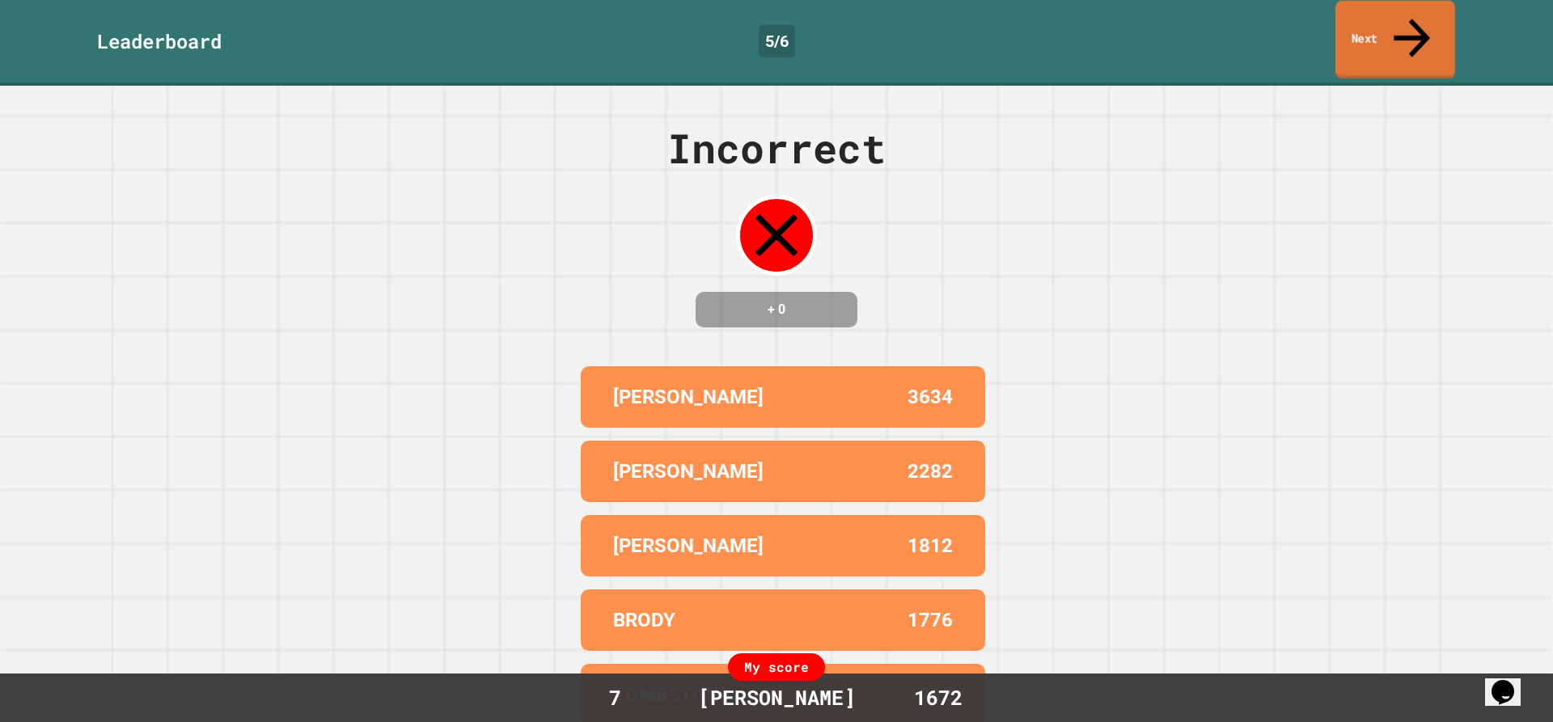
click at [1381, 27] on link "Next" at bounding box center [1395, 40] width 120 height 78
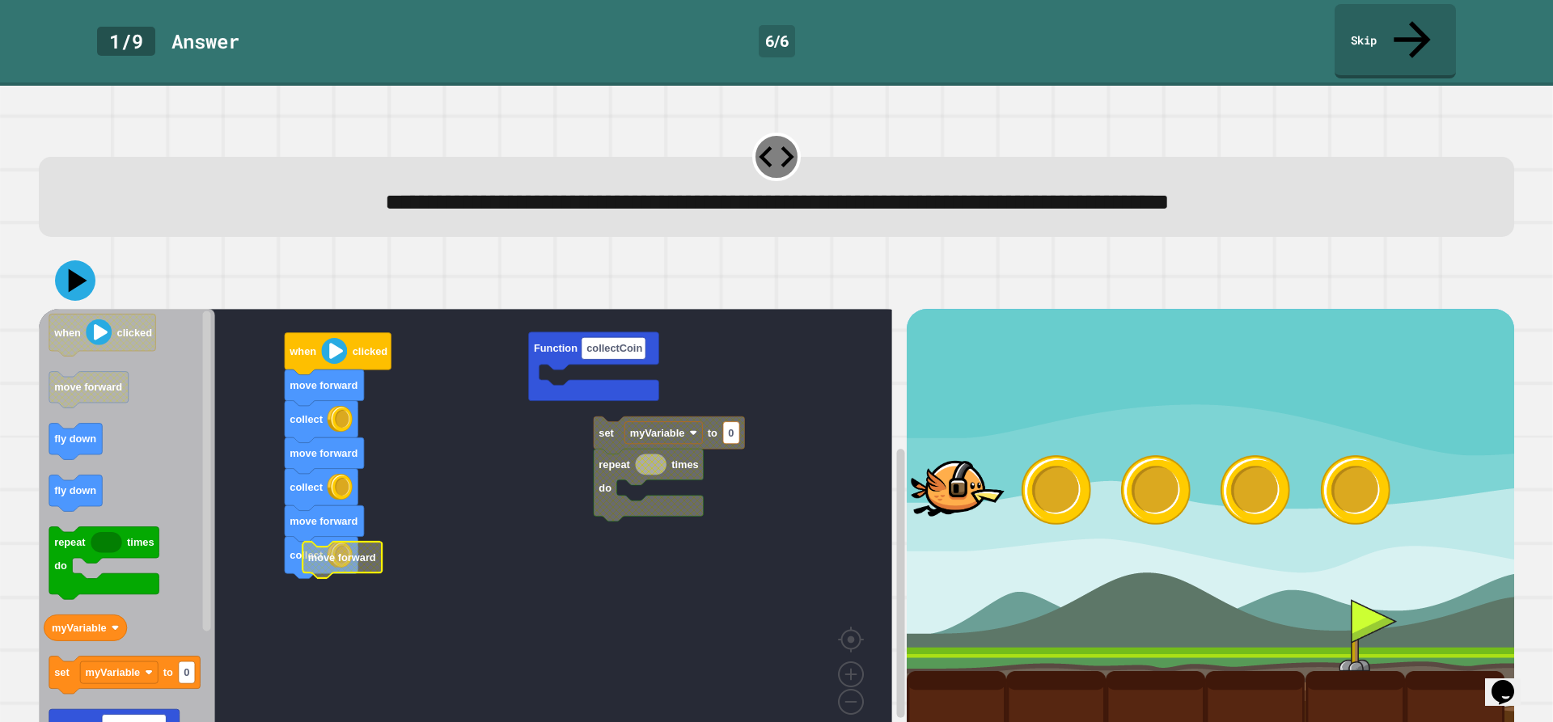
click at [336, 548] on rect "Blockly Workspace" at bounding box center [465, 526] width 853 height 434
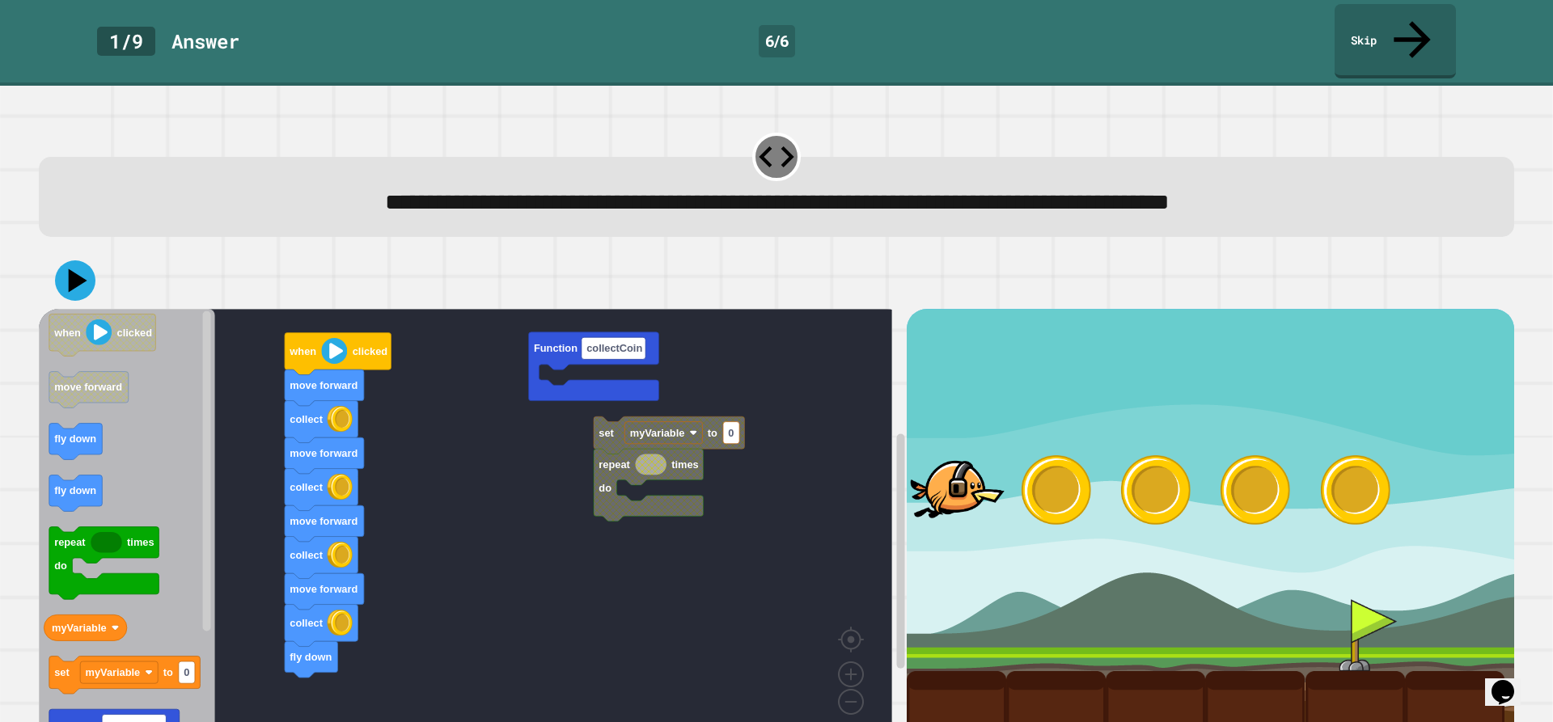
click at [284, 630] on div "repeat times do set myVariable to 0 Function collectCoin when clicked move forw…" at bounding box center [473, 530] width 868 height 442
click at [92, 256] on icon at bounding box center [75, 280] width 49 height 49
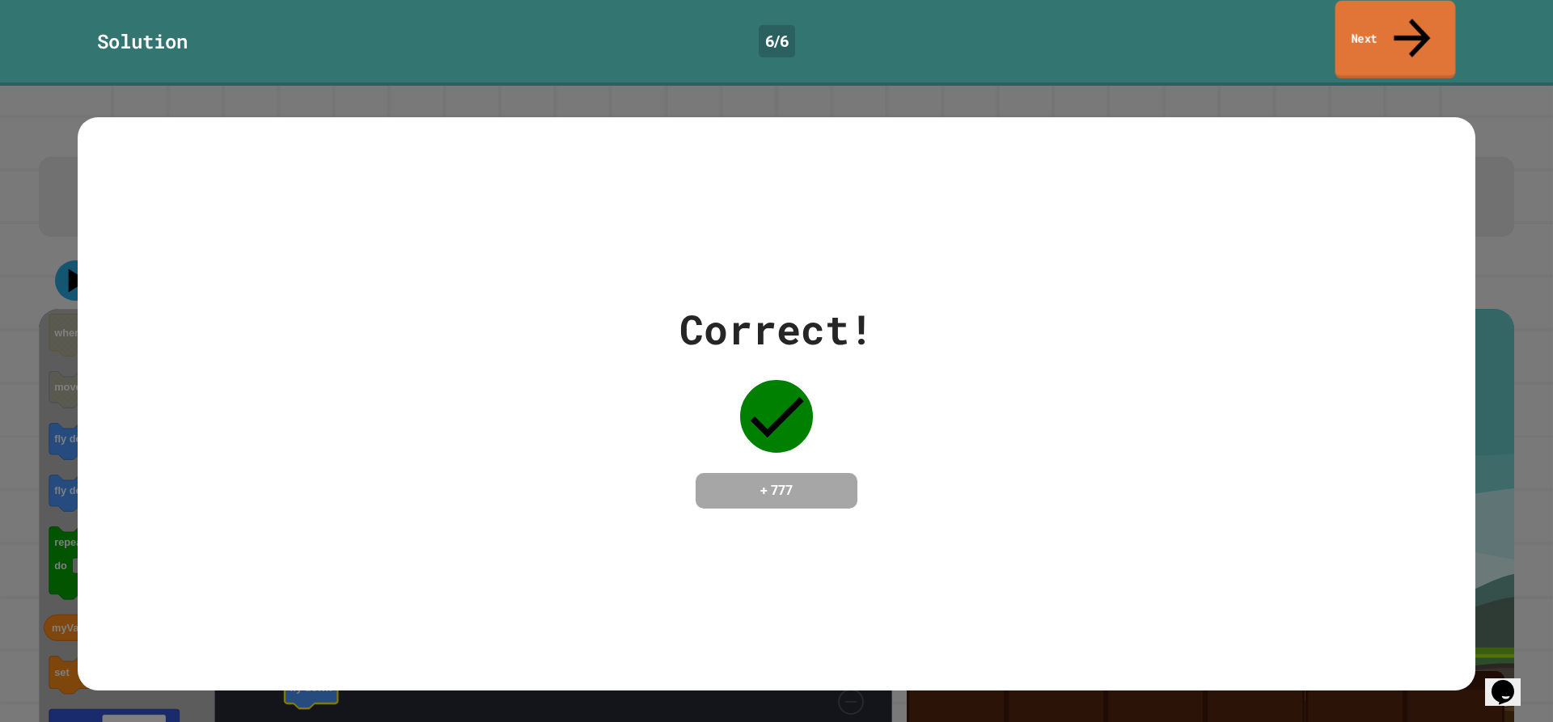
click at [1405, 19] on icon at bounding box center [1411, 37] width 54 height 57
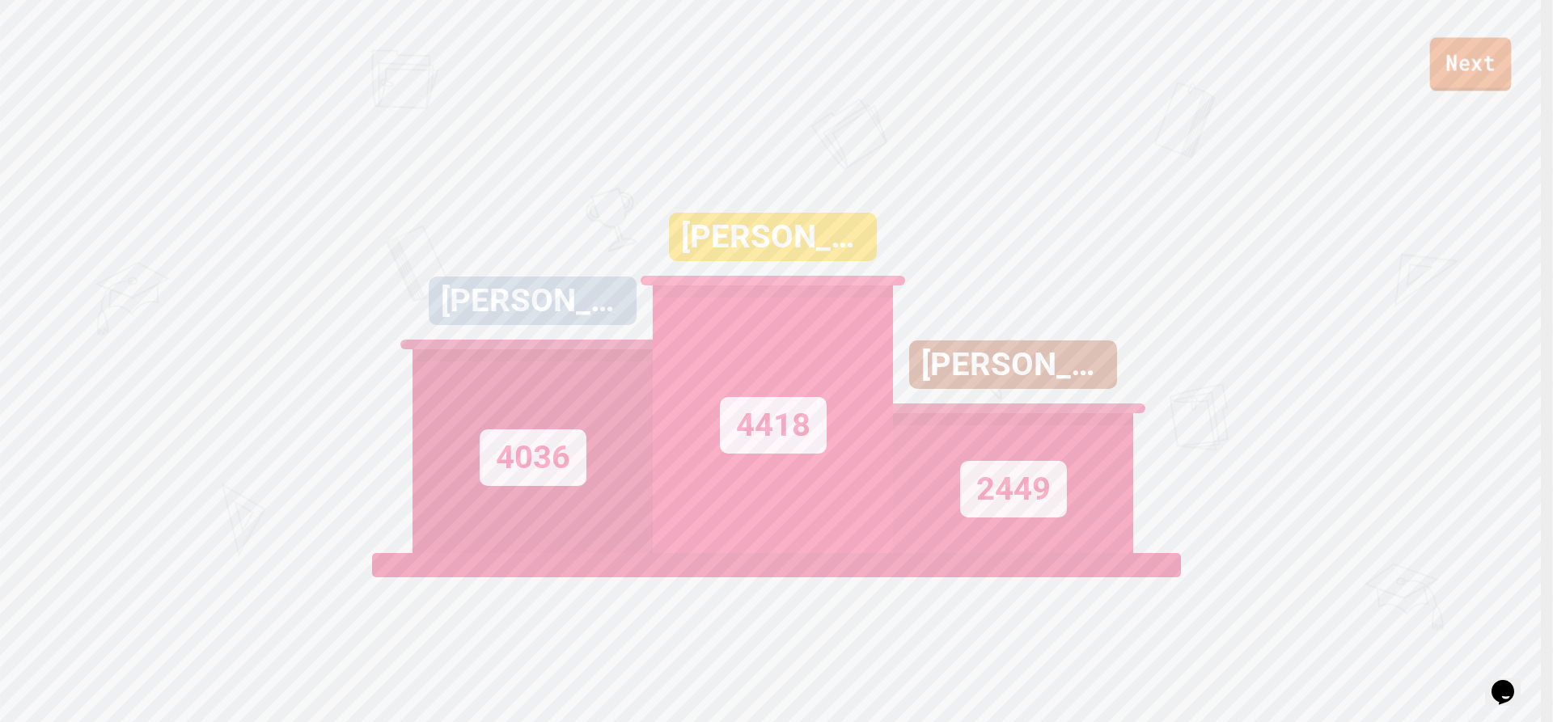
click at [1472, 61] on link "Next" at bounding box center [1471, 63] width 82 height 53
